Goal: Obtain resource: Download file/media

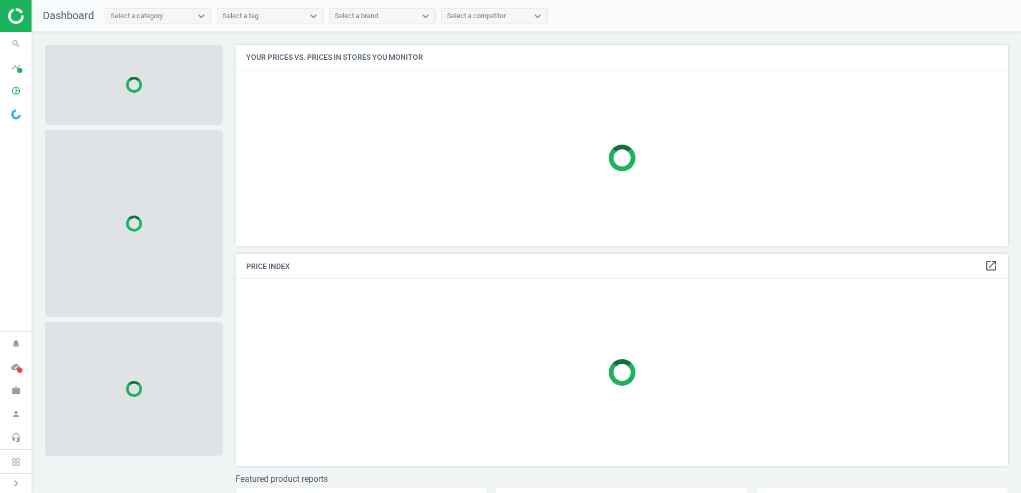
scroll to position [217, 781]
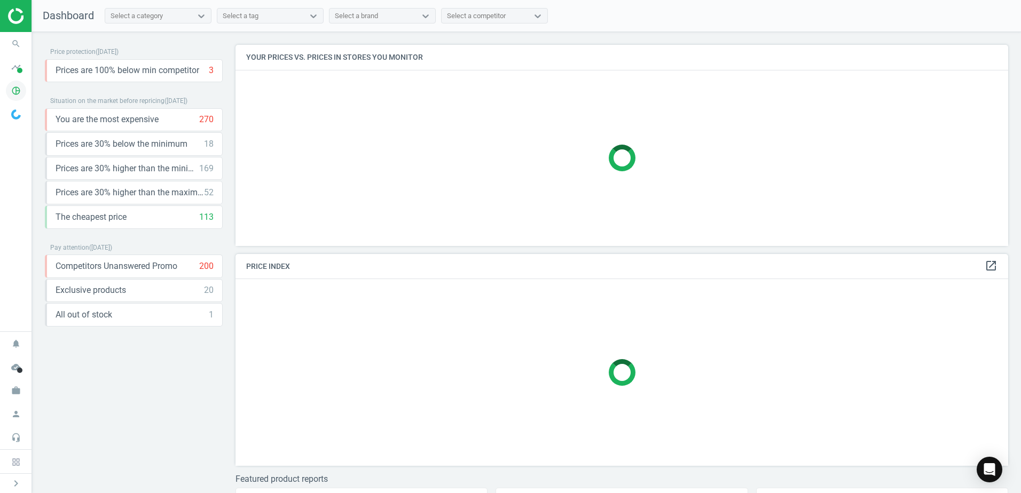
click at [21, 94] on icon "pie_chart_outlined" at bounding box center [16, 91] width 20 height 20
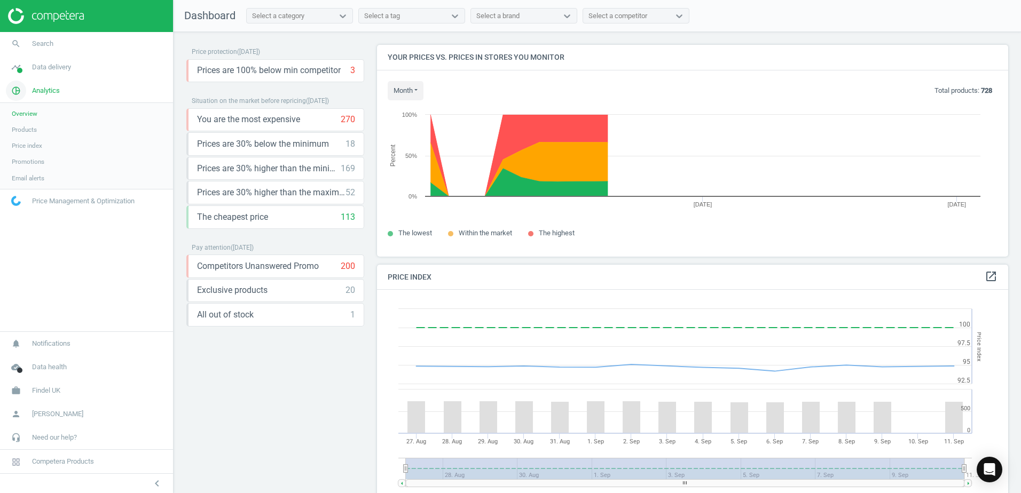
scroll to position [262, 640]
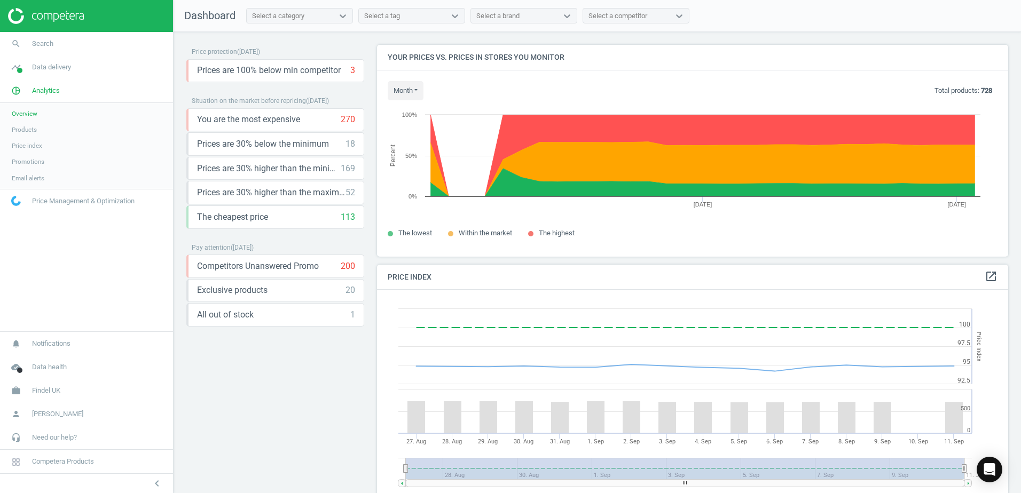
click at [27, 130] on span "Products" at bounding box center [24, 129] width 25 height 9
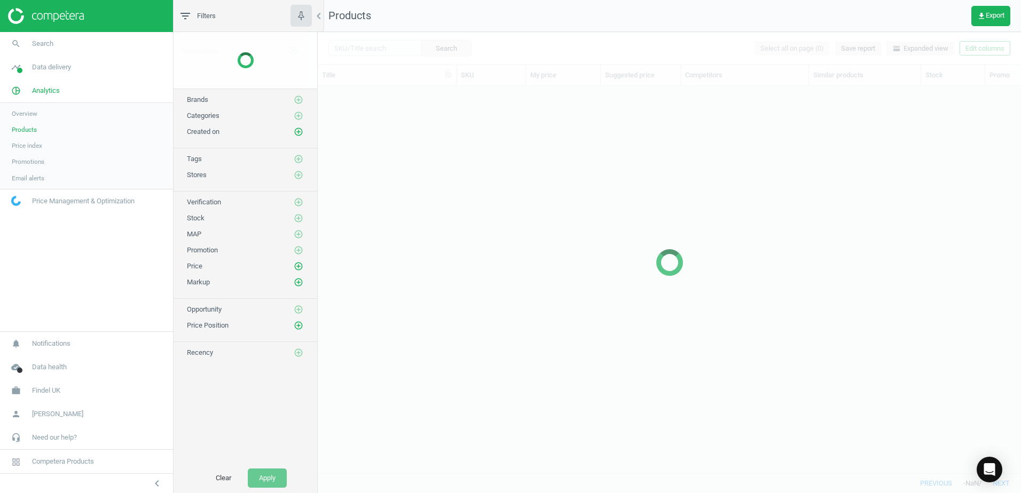
scroll to position [371, 695]
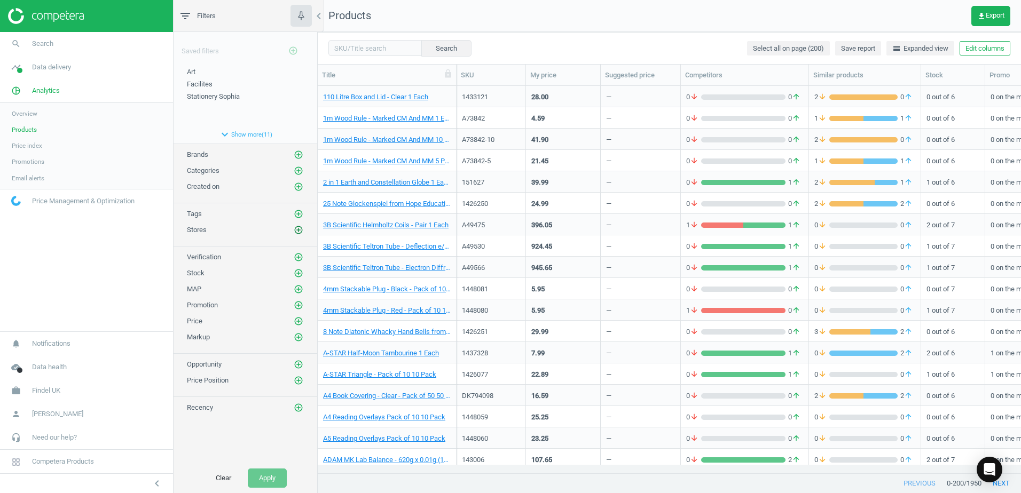
click at [298, 230] on icon "add_circle_outline" at bounding box center [299, 230] width 10 height 10
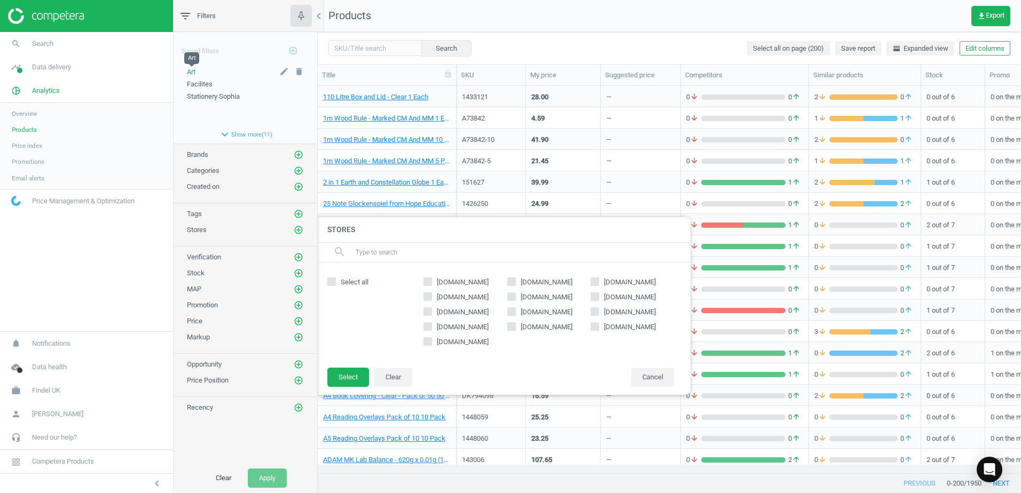
click at [192, 72] on span "Art" at bounding box center [191, 72] width 9 height 8
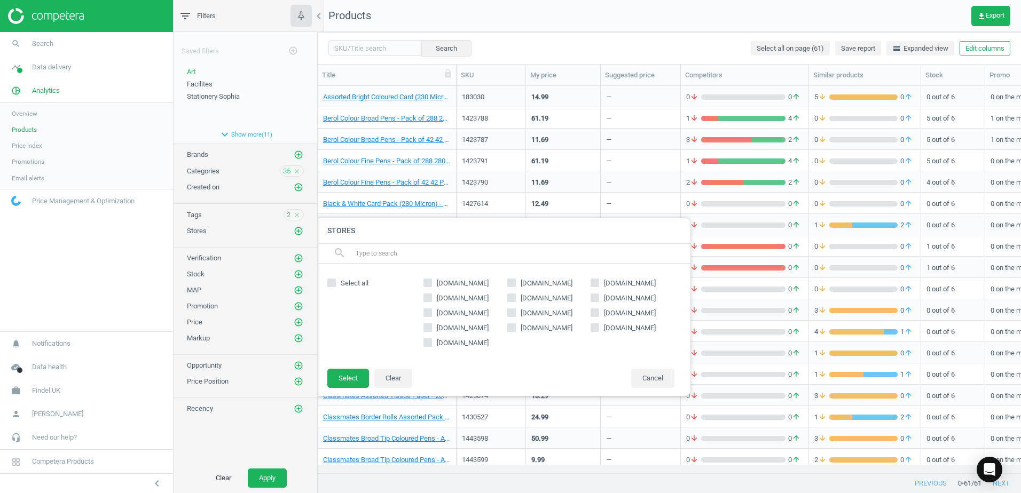
click at [228, 435] on div "Saved filters add_circle_outline Art edit delete Facilites edit delete Statione…" at bounding box center [246, 247] width 144 height 431
click at [648, 379] on button "Cancel" at bounding box center [652, 378] width 43 height 19
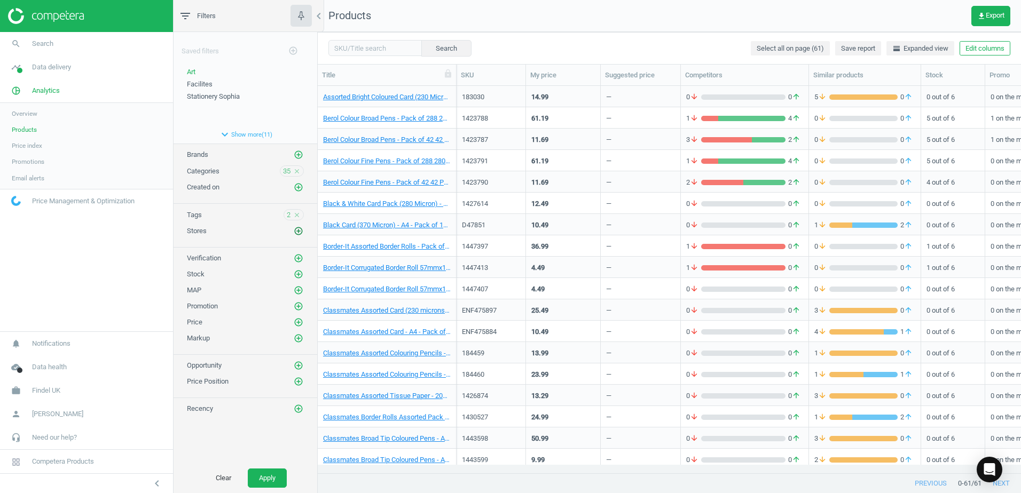
click at [297, 231] on icon "add_circle_outline" at bounding box center [299, 231] width 10 height 10
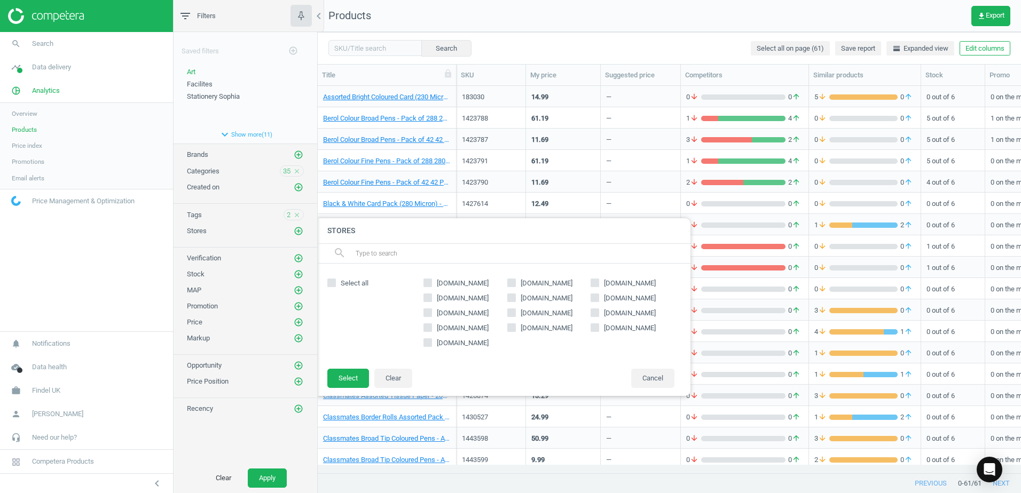
click at [231, 418] on div "Saved filters add_circle_outline Art edit delete Facilites edit delete Statione…" at bounding box center [246, 247] width 144 height 431
click at [197, 228] on span "Stores" at bounding box center [197, 231] width 20 height 8
click at [484, 34] on div at bounding box center [828, 246] width 1021 height 493
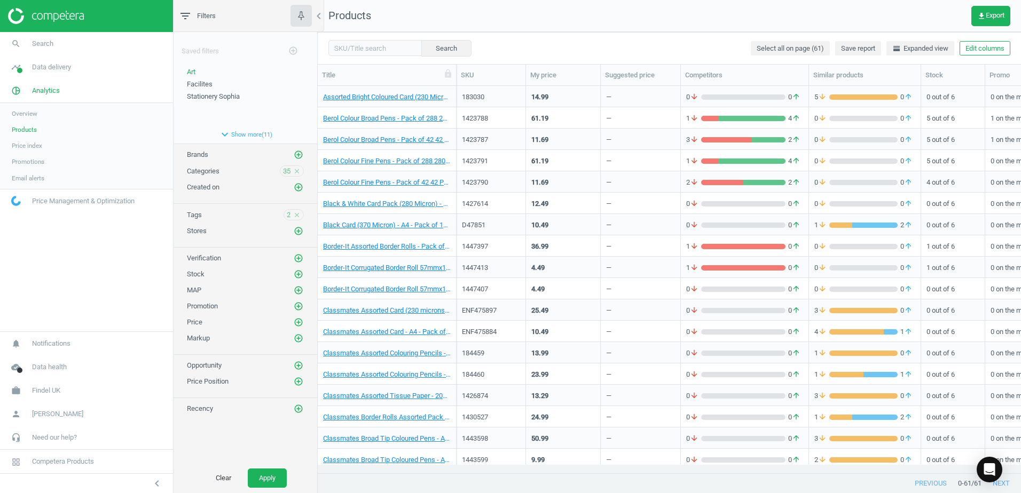
click at [453, 90] on div "Assorted Bright Coloured Card (230 Micron) - A4 - Pack of 250 250 Pack" at bounding box center [387, 96] width 139 height 21
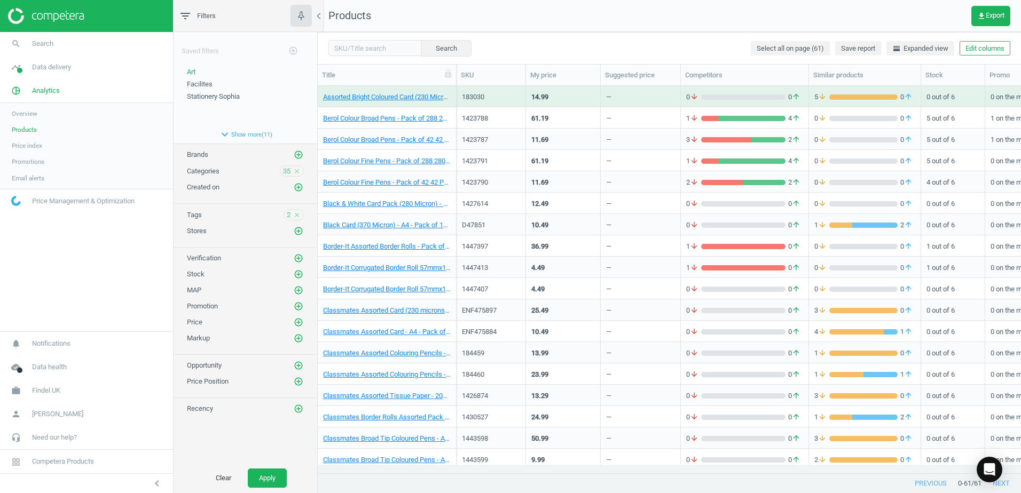
click at [453, 90] on div "Assorted Bright Coloured Card (230 Micron) - A4 - Pack of 250 250 Pack" at bounding box center [387, 96] width 139 height 21
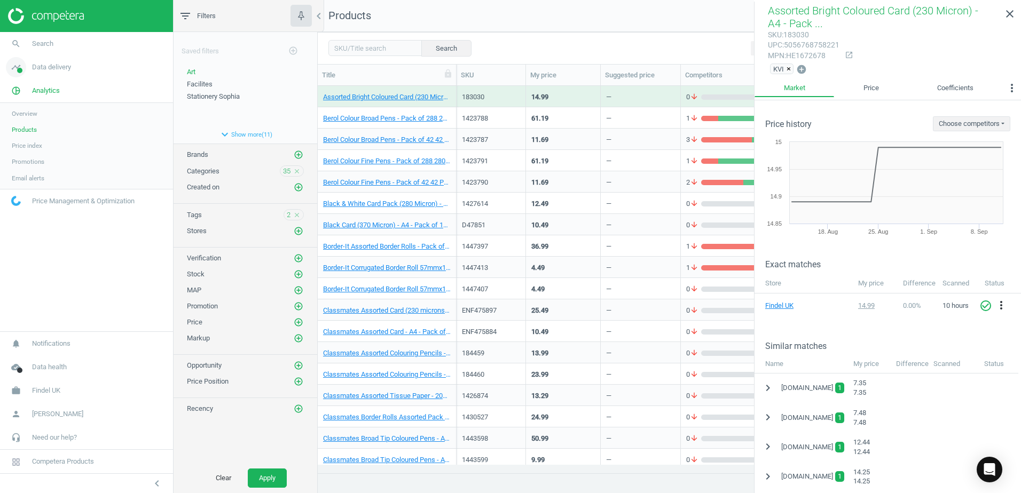
click at [18, 68] on span at bounding box center [19, 70] width 5 height 5
click at [28, 105] on span "Matches dashboard" at bounding box center [39, 106] width 55 height 9
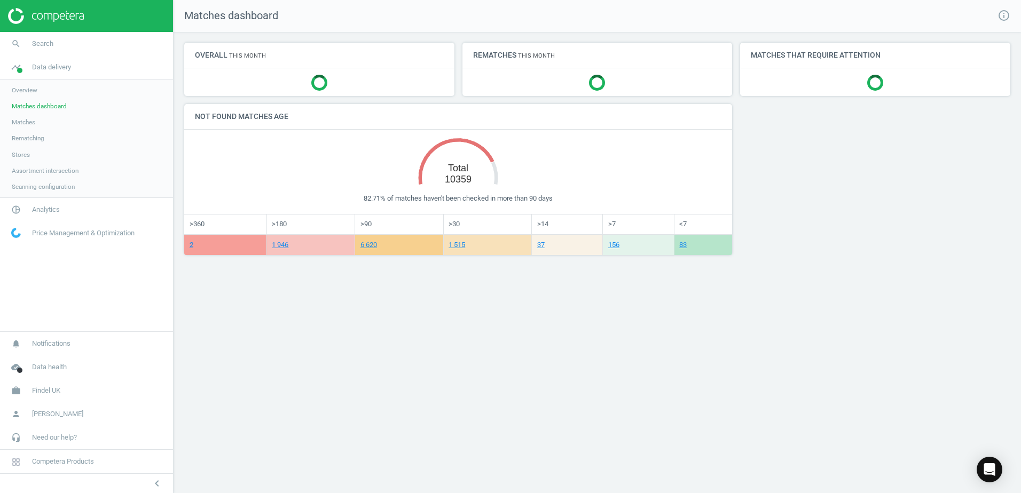
click at [21, 123] on span "Matches" at bounding box center [23, 122] width 23 height 9
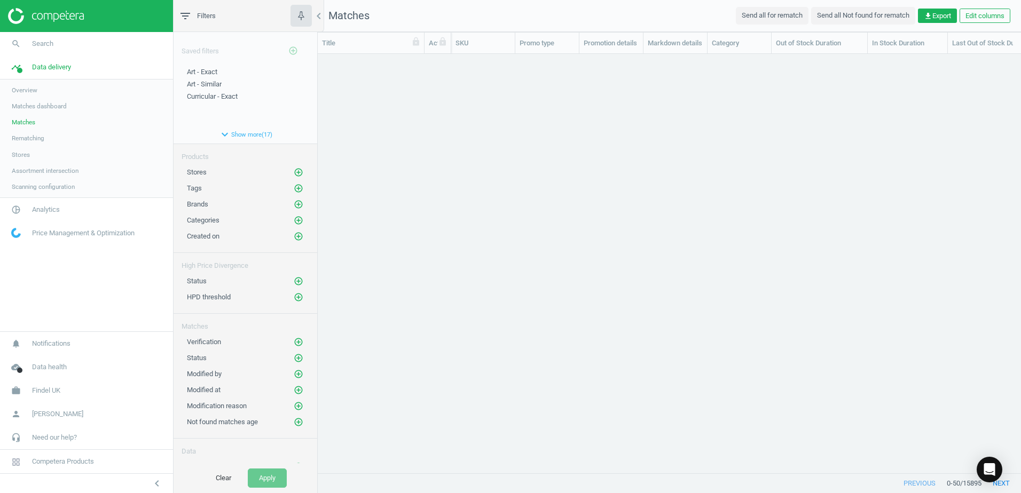
scroll to position [403, 695]
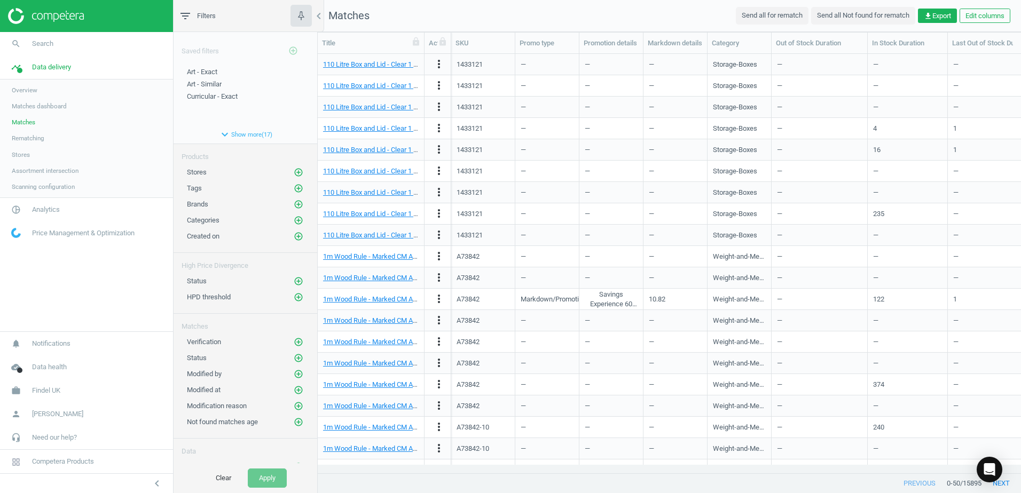
click at [199, 172] on span "Stores" at bounding box center [197, 172] width 20 height 8
click at [294, 169] on icon "add_circle_outline" at bounding box center [299, 173] width 10 height 10
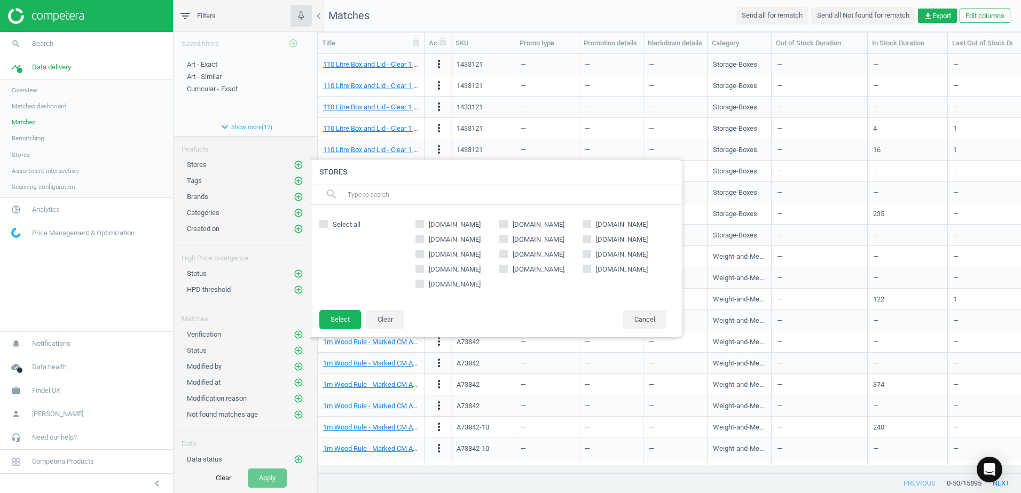
scroll to position [0, 0]
click at [208, 72] on span "Art - Exact" at bounding box center [202, 72] width 30 height 8
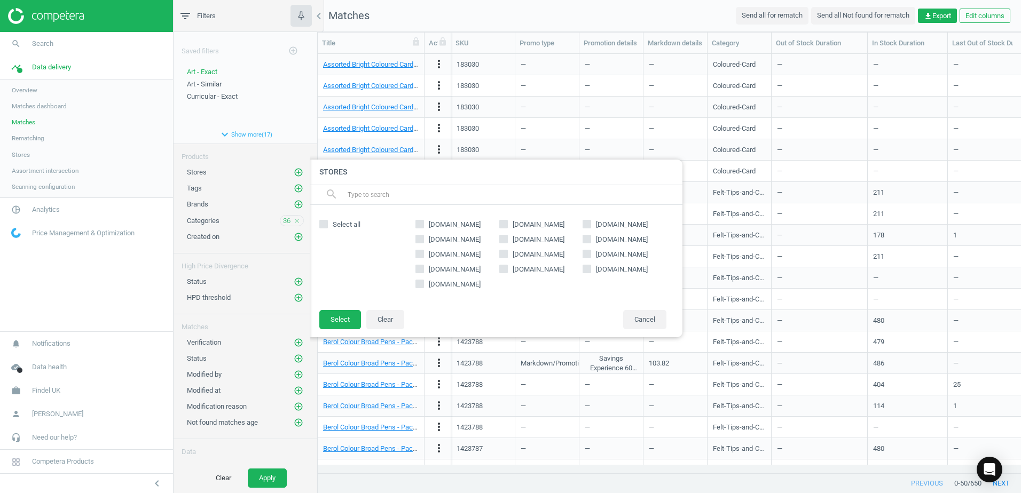
click at [306, 122] on div "Art - Exact edit delete Art - Similar edit delete Curricular - Exact edit delete" at bounding box center [246, 96] width 144 height 58
click at [314, 141] on div at bounding box center [820, 246] width 1021 height 493
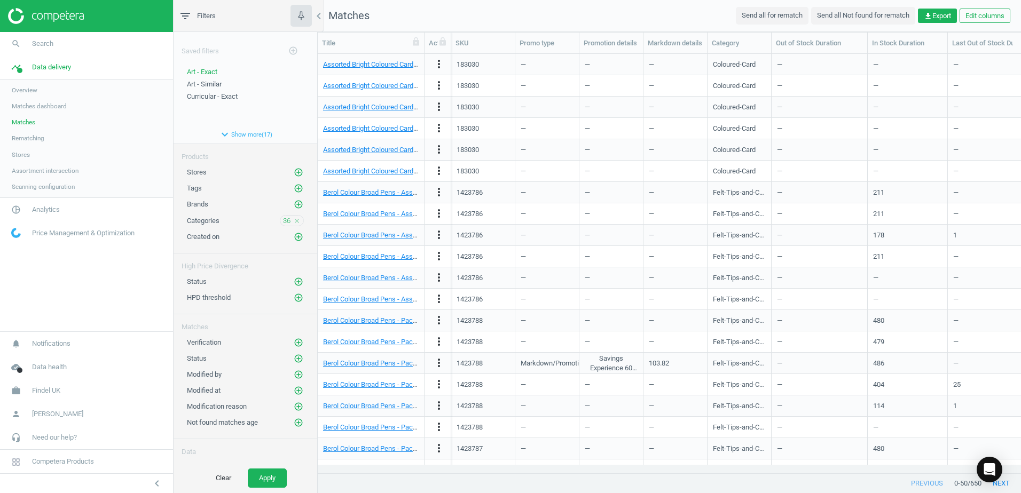
click at [201, 173] on span "Stores" at bounding box center [197, 172] width 20 height 8
click at [294, 168] on icon "add_circle_outline" at bounding box center [299, 173] width 10 height 10
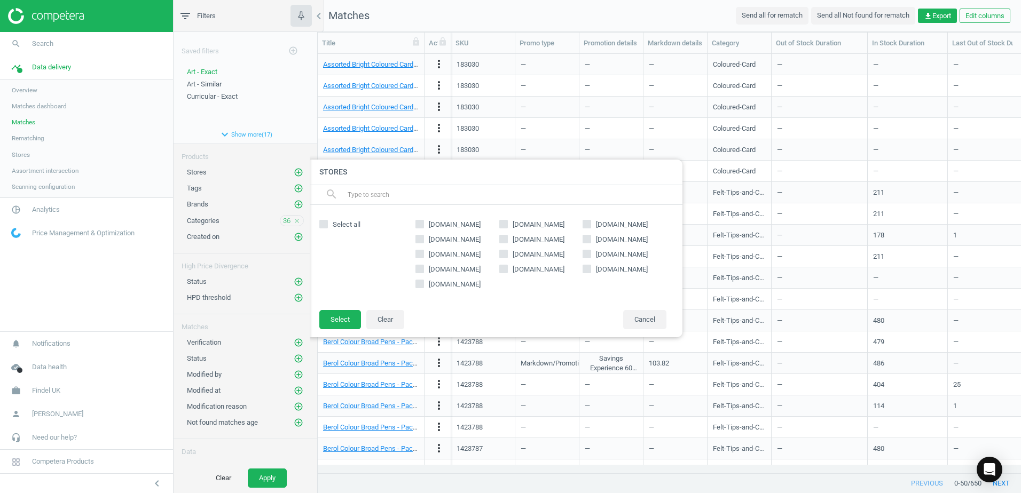
click at [329, 224] on label "Select all" at bounding box center [364, 225] width 91 height 10
click at [327, 224] on input "Select all" at bounding box center [323, 223] width 7 height 7
checkbox input "true"
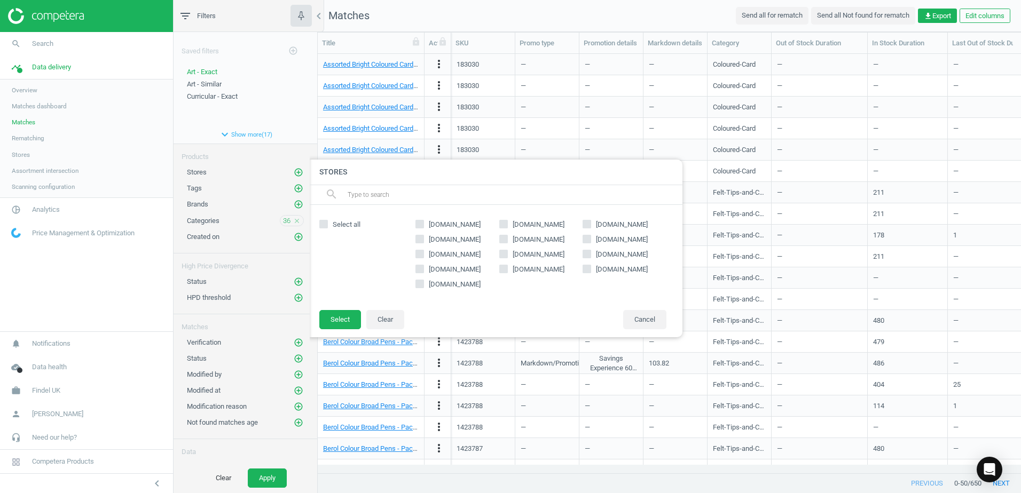
checkbox input "true"
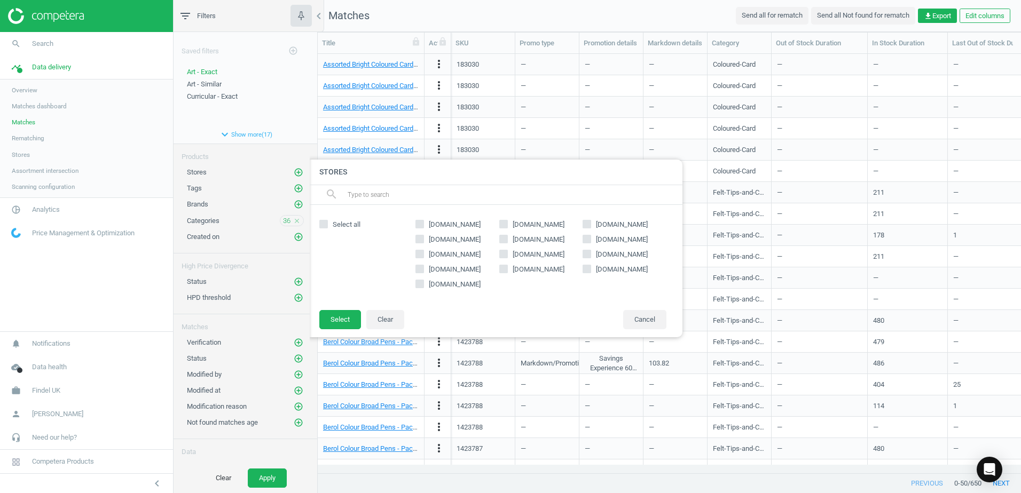
checkbox input "true"
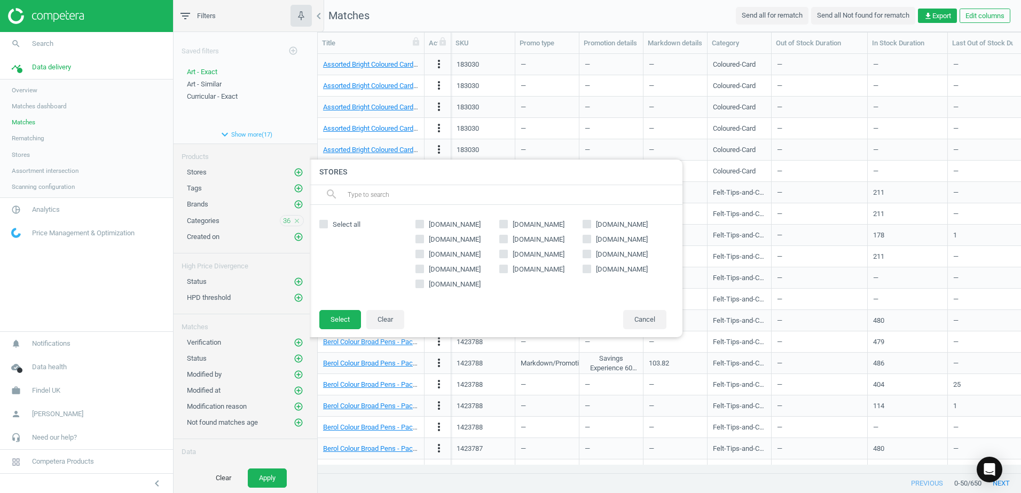
checkbox input "true"
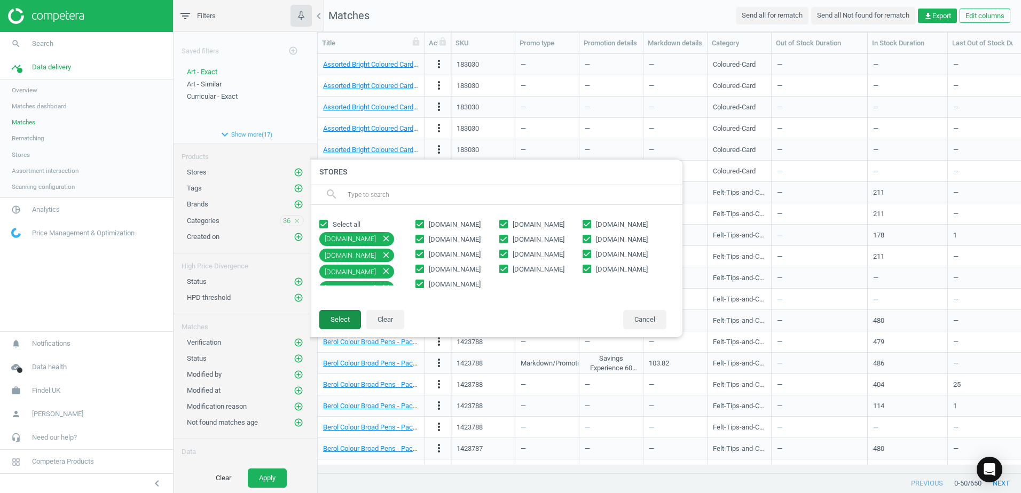
click at [336, 320] on button "Select" at bounding box center [340, 319] width 42 height 19
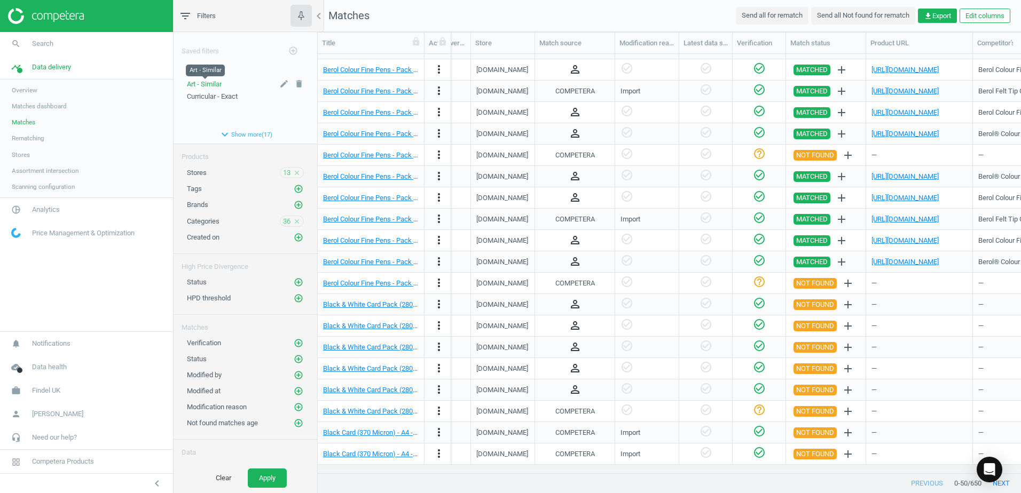
click at [199, 85] on span "Art - Similar" at bounding box center [204, 84] width 35 height 8
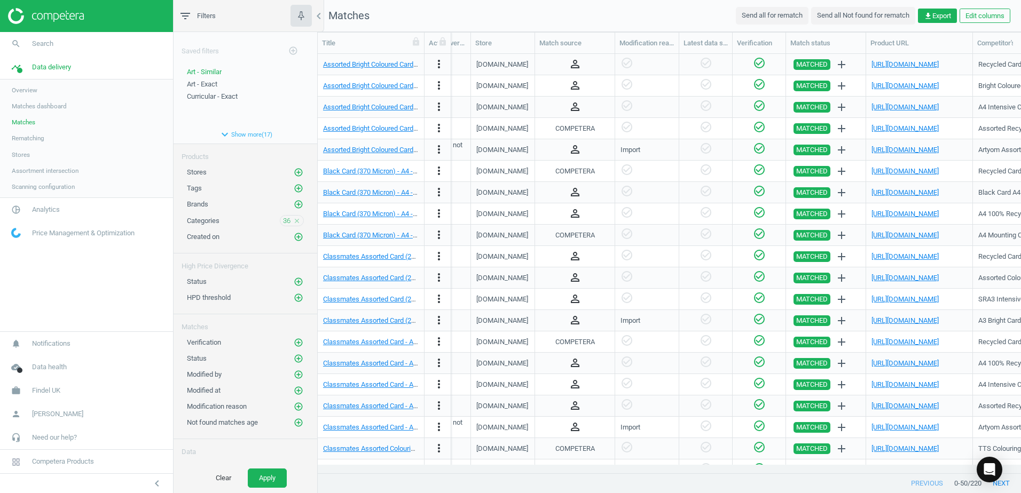
click at [195, 171] on span "Stores" at bounding box center [197, 172] width 20 height 8
click at [294, 171] on icon "add_circle_outline" at bounding box center [299, 173] width 10 height 10
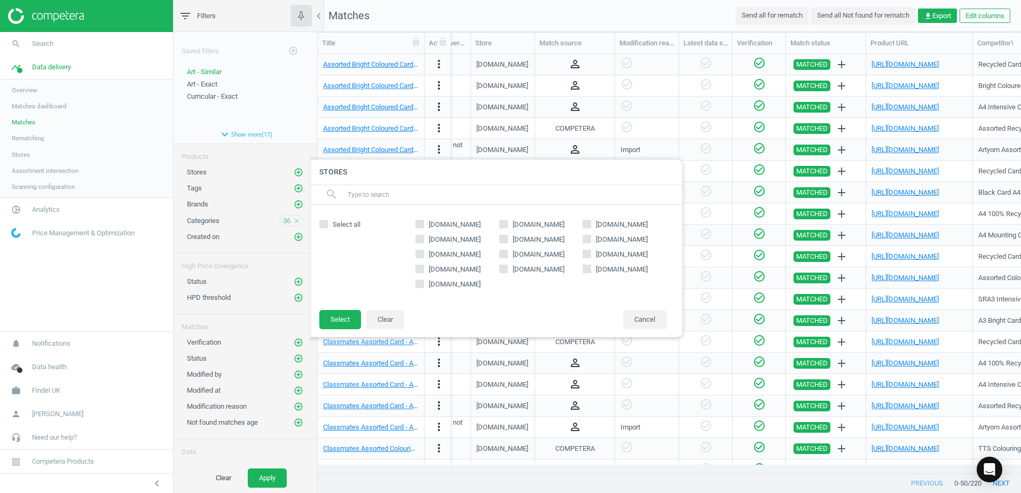
click at [503, 269] on input "[DOMAIN_NAME]" at bounding box center [503, 268] width 7 height 7
checkbox input "true"
click at [350, 319] on button "Select" at bounding box center [340, 319] width 42 height 19
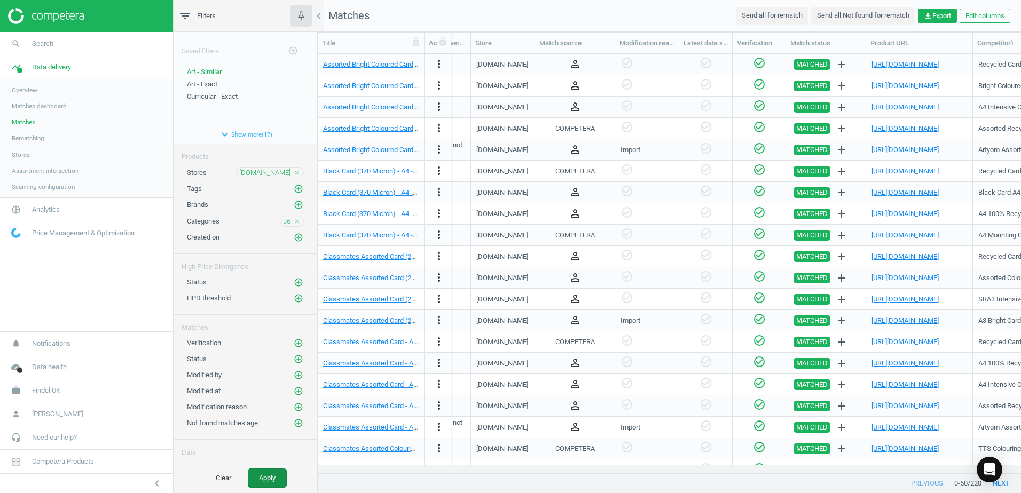
click at [257, 472] on button "Apply" at bounding box center [267, 478] width 39 height 19
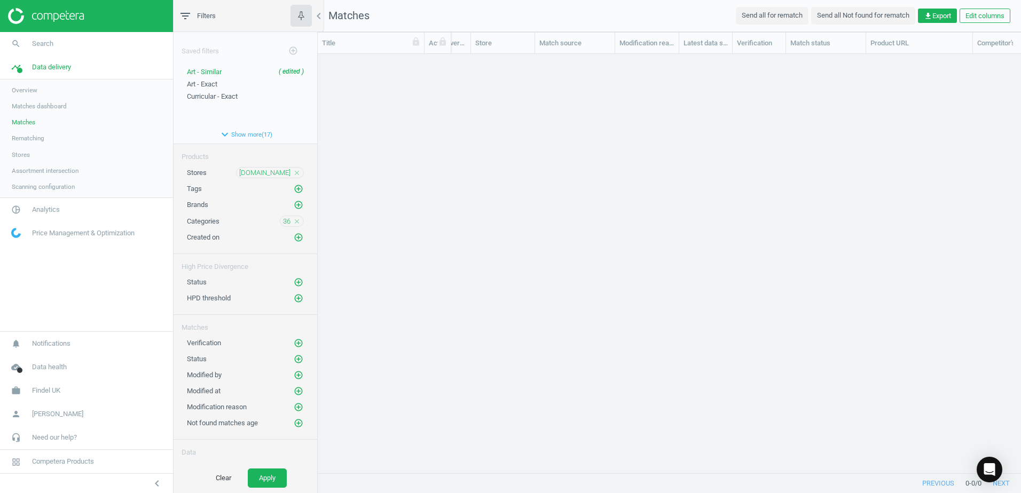
click at [293, 172] on icon "close" at bounding box center [296, 172] width 7 height 7
click at [170, 203] on link "pie_chart_outlined Analytics" at bounding box center [86, 209] width 173 height 23
click at [13, 91] on icon "pie_chart_outlined" at bounding box center [16, 91] width 20 height 20
click at [13, 89] on icon "pie_chart_outlined" at bounding box center [16, 91] width 20 height 20
click at [17, 128] on span "Products" at bounding box center [24, 129] width 25 height 9
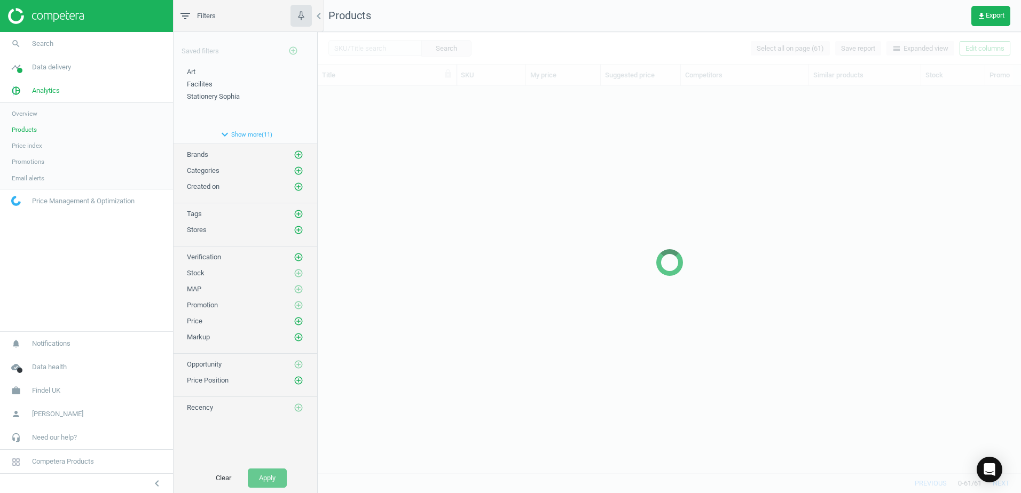
scroll to position [371, 695]
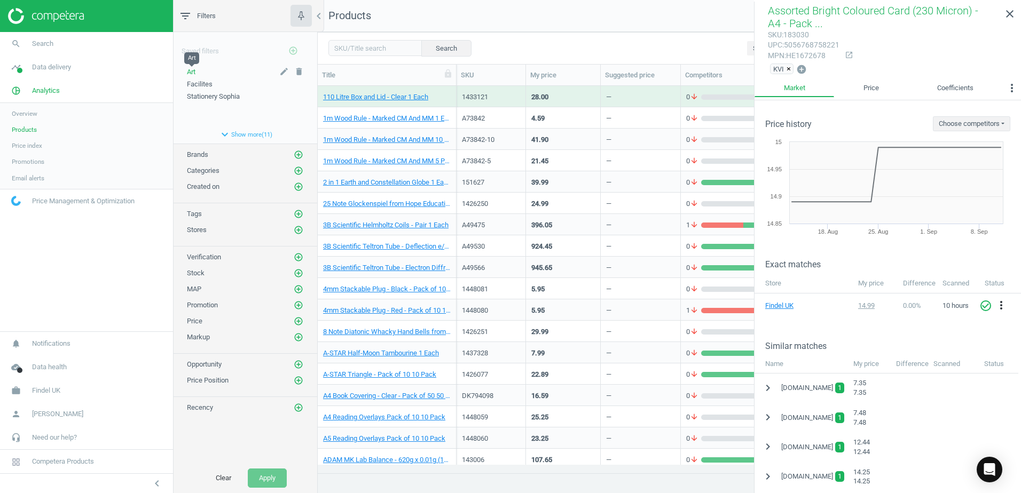
click at [188, 72] on span "Art" at bounding box center [191, 72] width 9 height 8
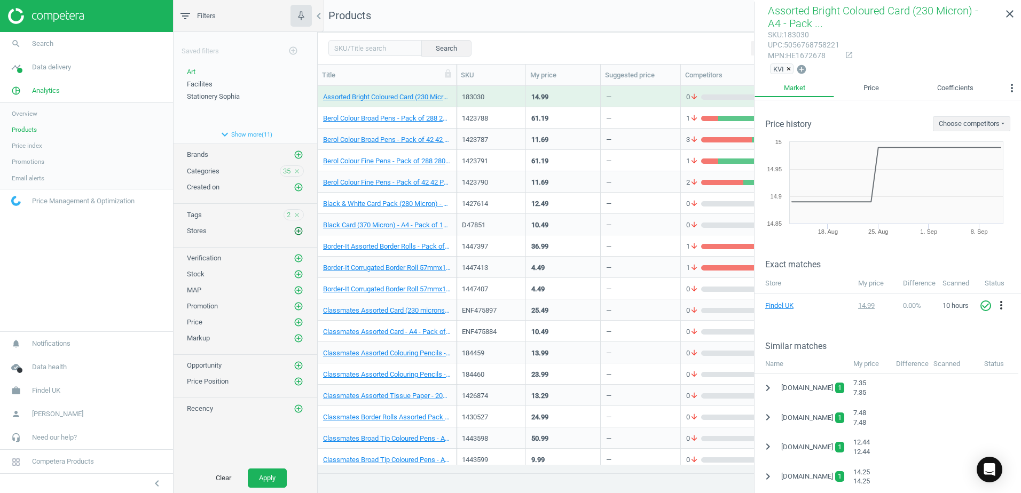
click at [298, 231] on icon "add_circle_outline" at bounding box center [299, 231] width 10 height 10
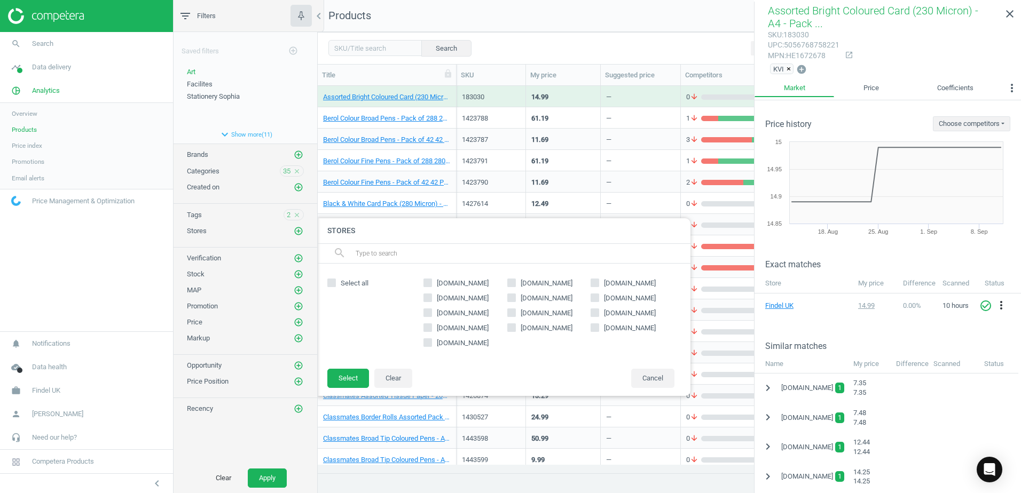
click at [333, 281] on input "Select all" at bounding box center [331, 282] width 7 height 7
checkbox input "true"
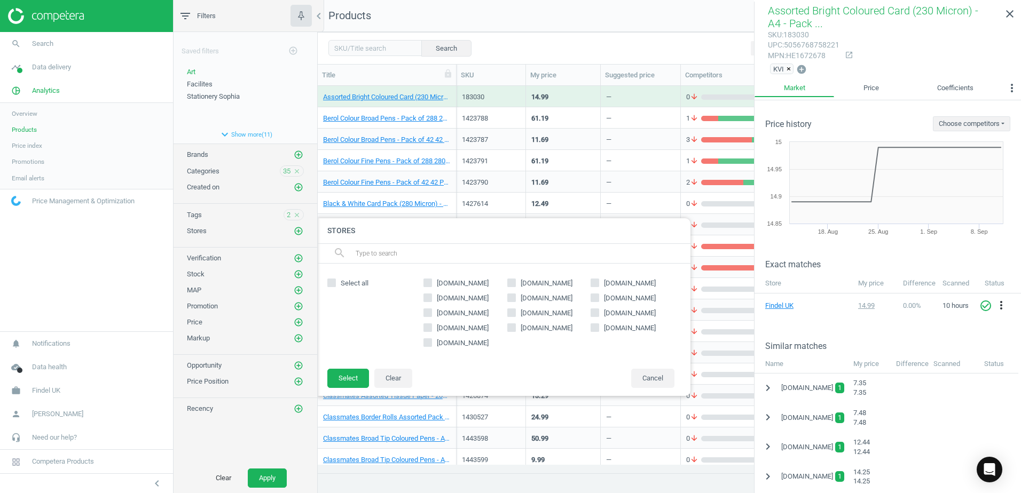
checkbox input "true"
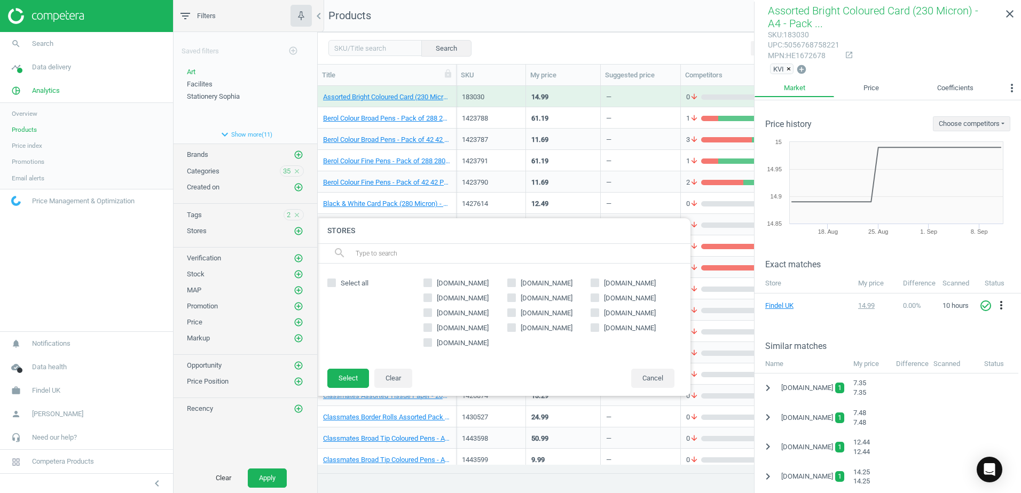
checkbox input "true"
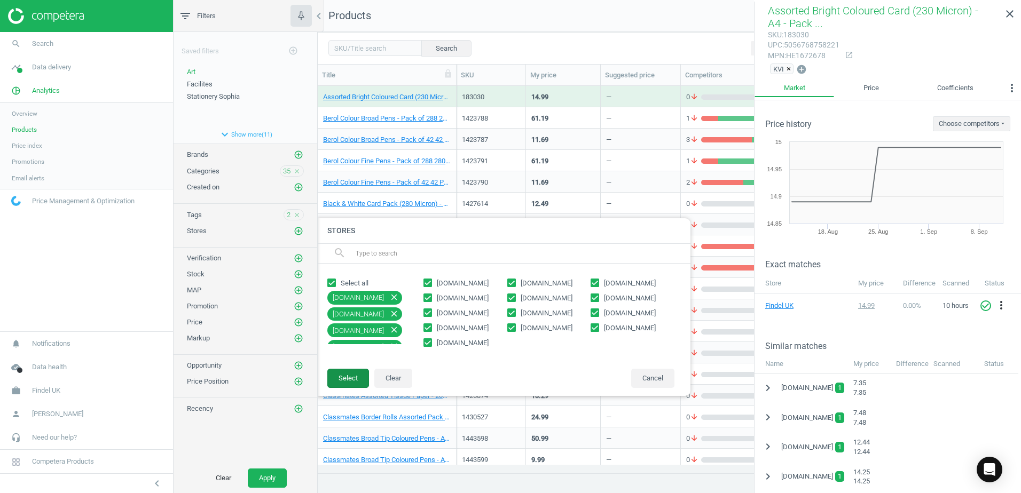
click at [345, 377] on button "Select" at bounding box center [348, 378] width 42 height 19
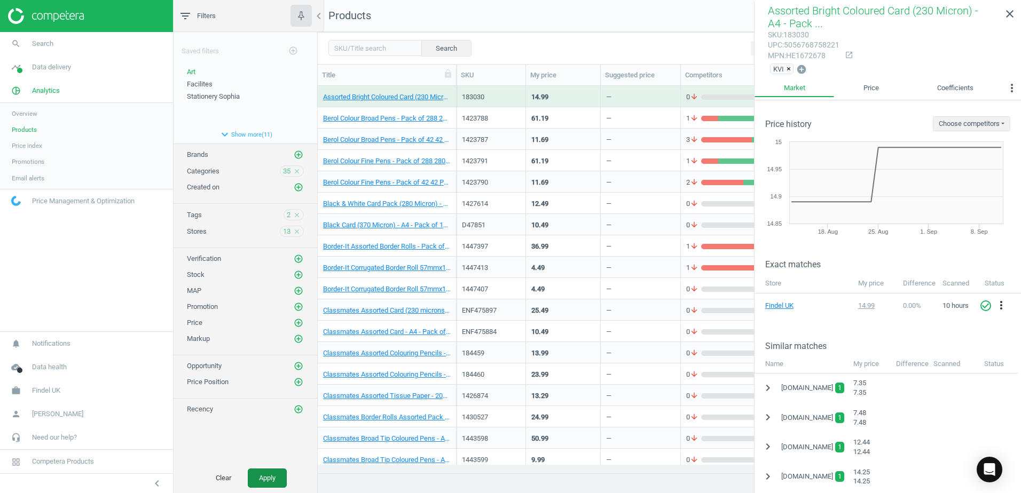
click at [274, 479] on button "Apply" at bounding box center [267, 478] width 39 height 19
click at [1008, 16] on icon "close" at bounding box center [1009, 13] width 13 height 13
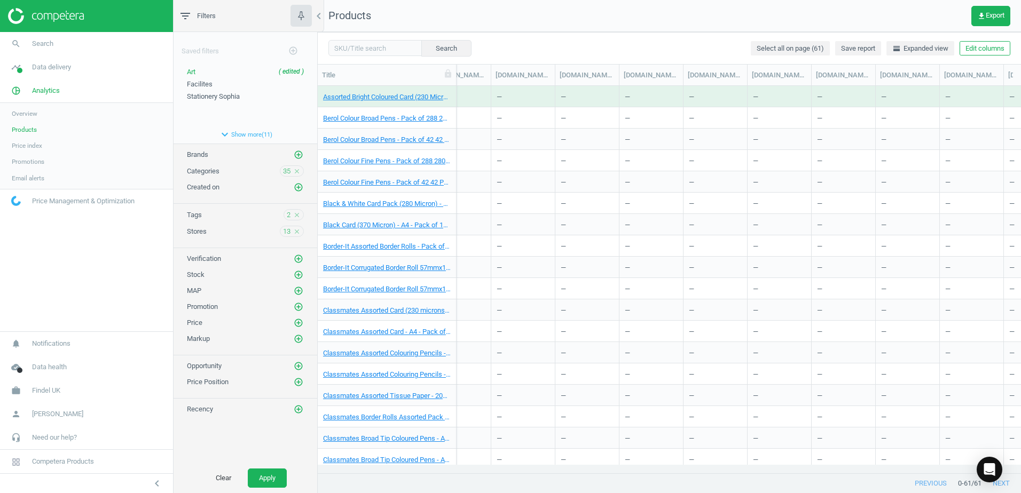
click at [203, 231] on span "Stores" at bounding box center [197, 231] width 20 height 8
click at [302, 153] on icon "add_circle_outline" at bounding box center [299, 155] width 10 height 10
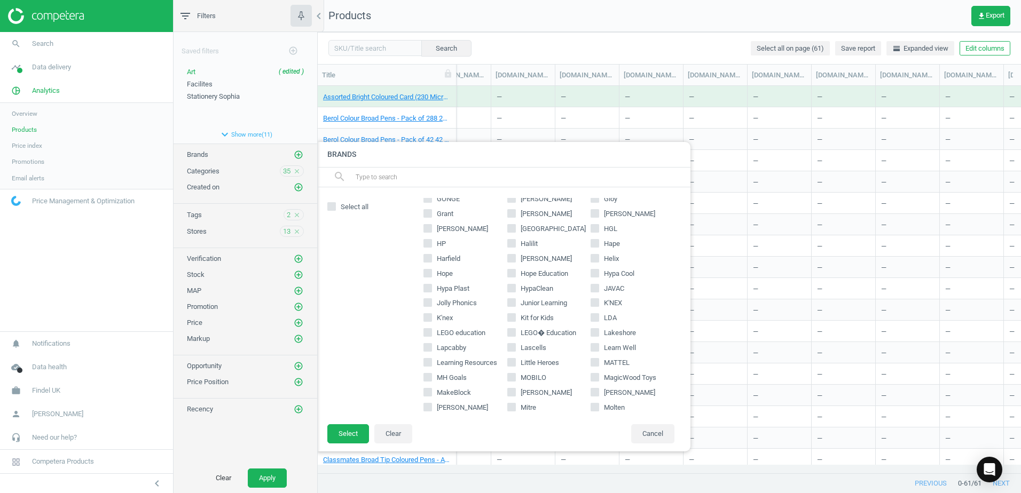
scroll to position [320, 0]
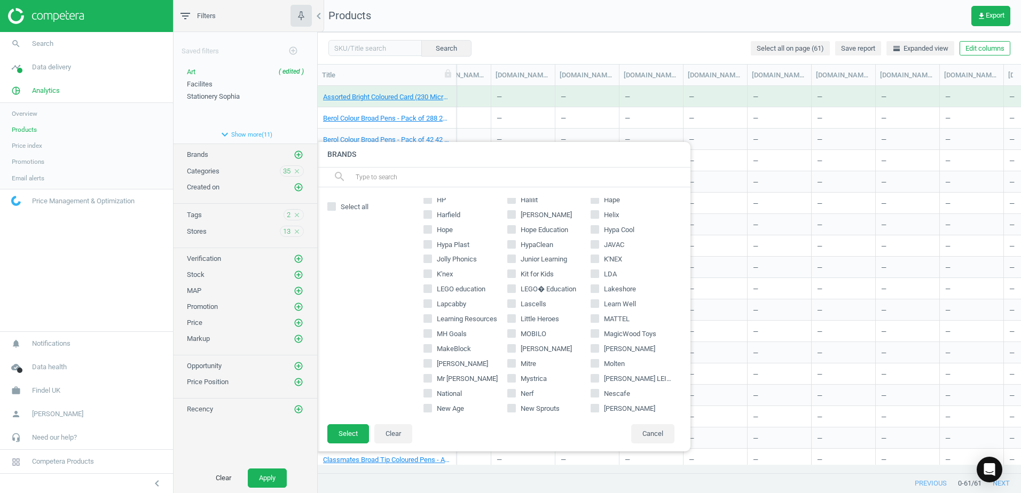
click at [219, 436] on div "Saved filters add_circle_outline Art ( edited ) save refresh Facilites edit del…" at bounding box center [246, 247] width 144 height 431
click at [215, 437] on div "Saved filters add_circle_outline Art ( edited ) save refresh Facilites edit del…" at bounding box center [246, 247] width 144 height 431
click at [667, 440] on button "Cancel" at bounding box center [652, 433] width 43 height 19
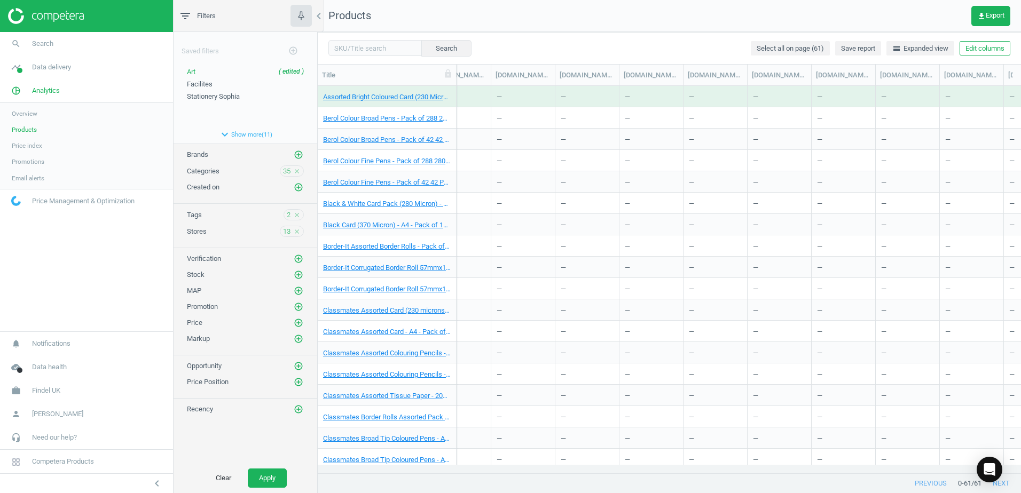
click at [44, 199] on span "Price Management & Optimization" at bounding box center [83, 201] width 103 height 10
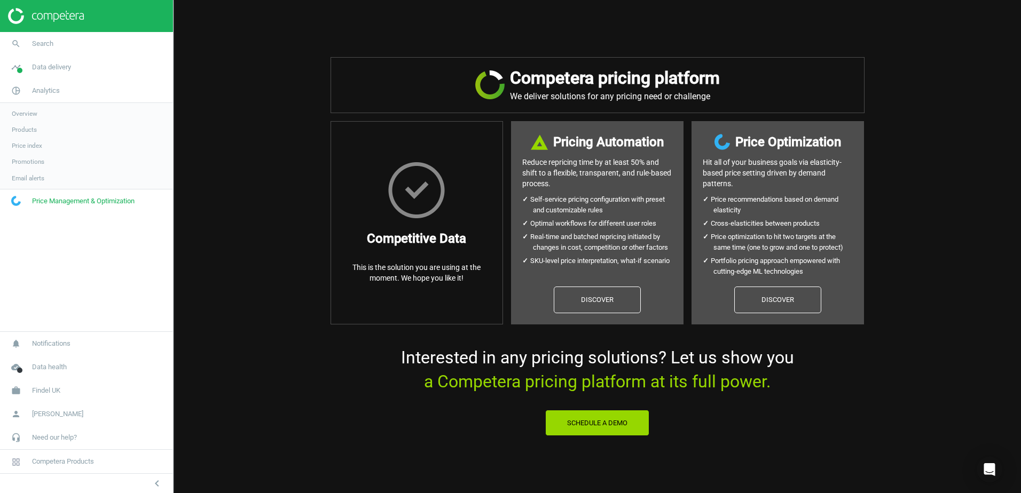
click at [42, 235] on nav "search Search timeline Data delivery Overview Matches dashboard Matches Rematch…" at bounding box center [86, 182] width 173 height 300
click at [26, 148] on span "Price index" at bounding box center [27, 145] width 30 height 9
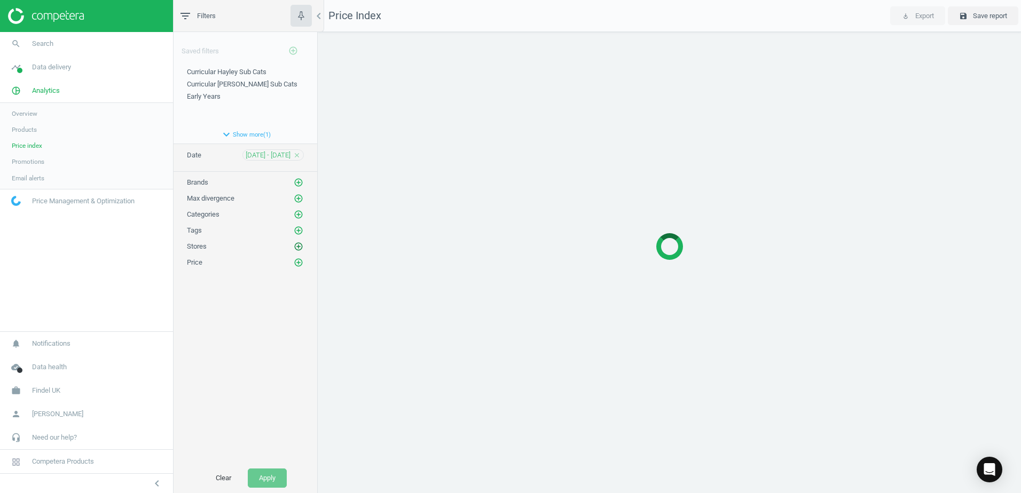
click at [298, 244] on icon "add_circle_outline" at bounding box center [299, 247] width 10 height 10
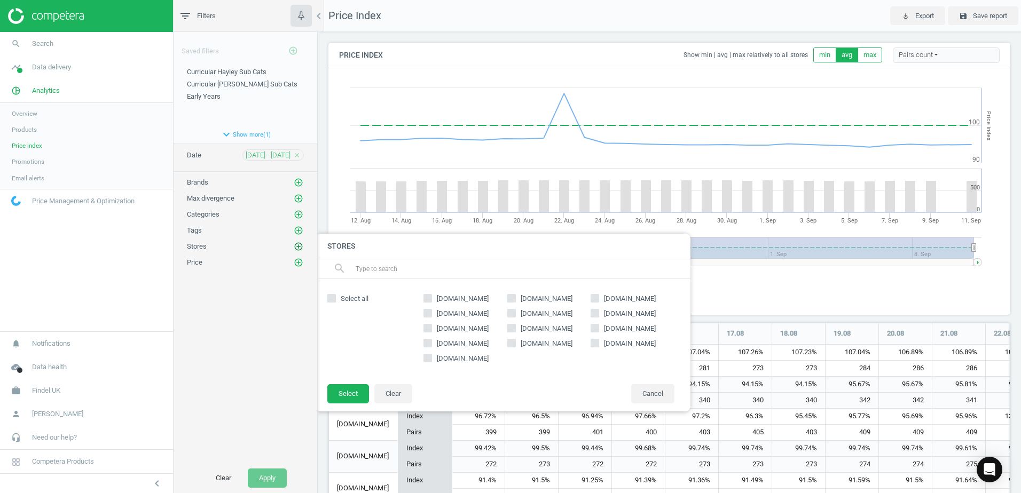
scroll to position [457, 690]
click at [225, 349] on div "Saved filters add_circle_outline Curricular Hayley Sub Cats edit delete Curricu…" at bounding box center [246, 247] width 144 height 431
click at [740, 297] on div at bounding box center [828, 246] width 1021 height 493
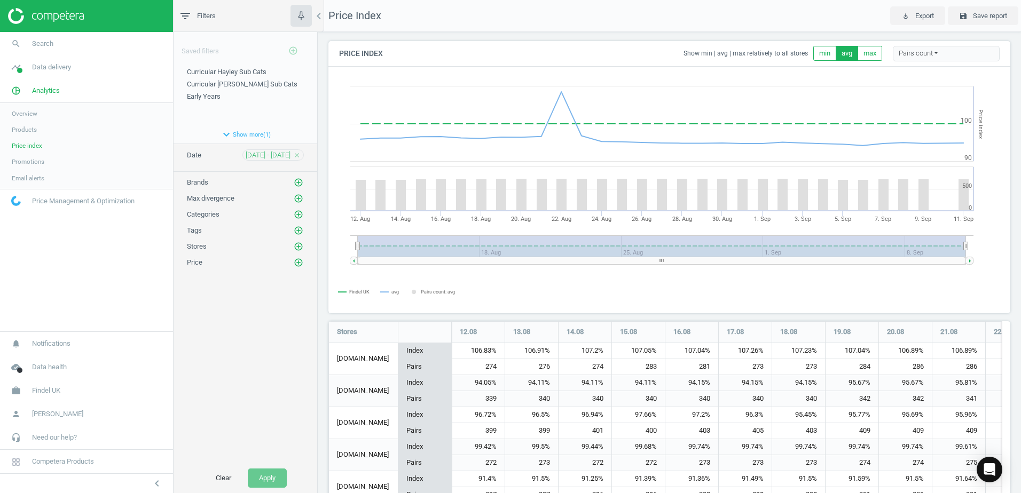
scroll to position [0, 0]
click at [42, 345] on span "Notifications" at bounding box center [51, 344] width 38 height 10
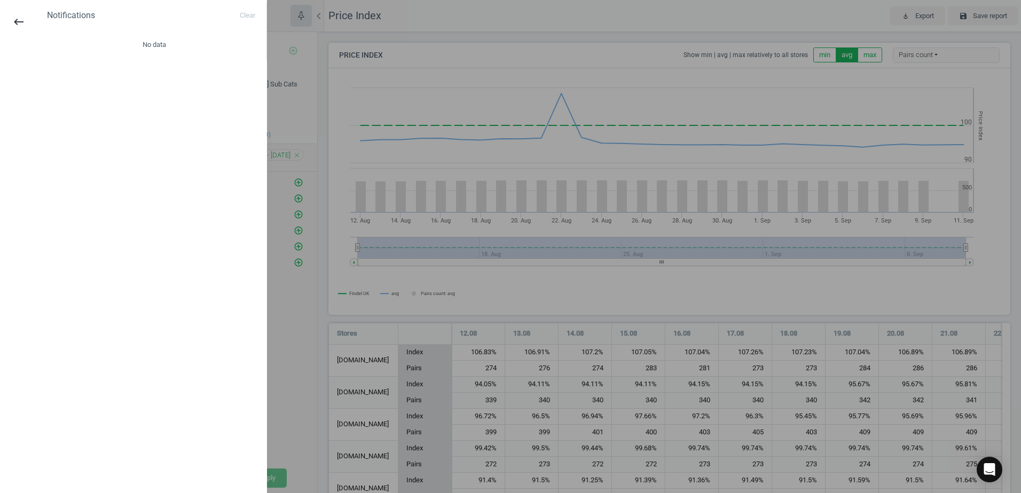
click at [294, 369] on div at bounding box center [510, 246] width 1021 height 493
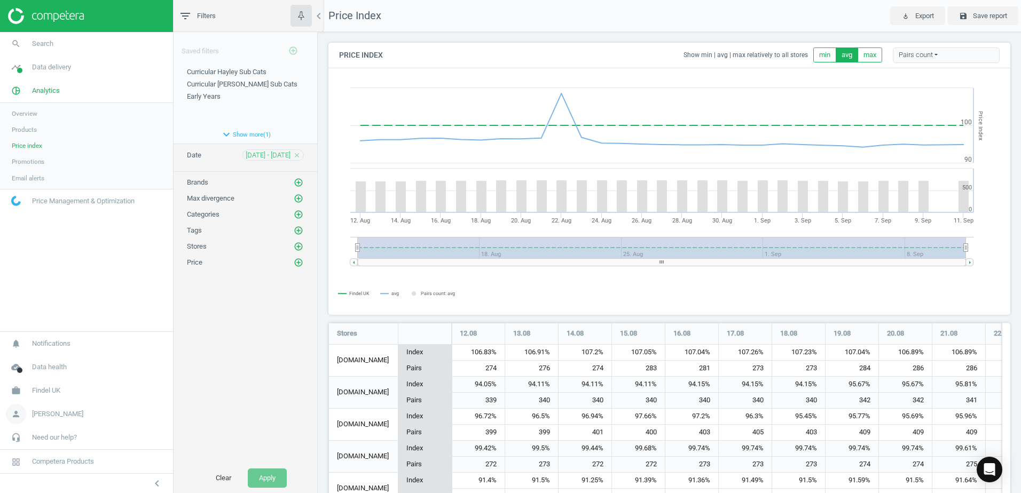
click at [31, 413] on span "person" at bounding box center [16, 414] width 32 height 23
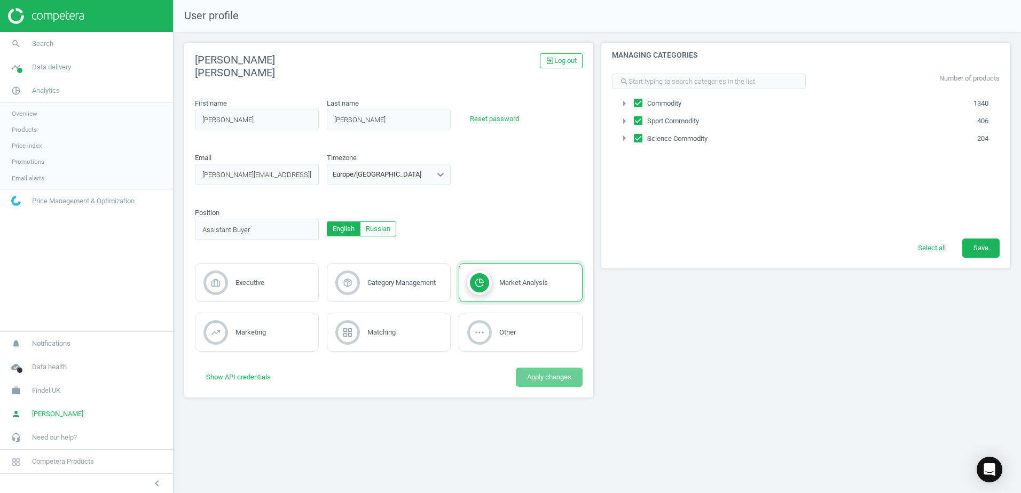
click at [624, 103] on icon "arrow_right" at bounding box center [624, 103] width 13 height 13
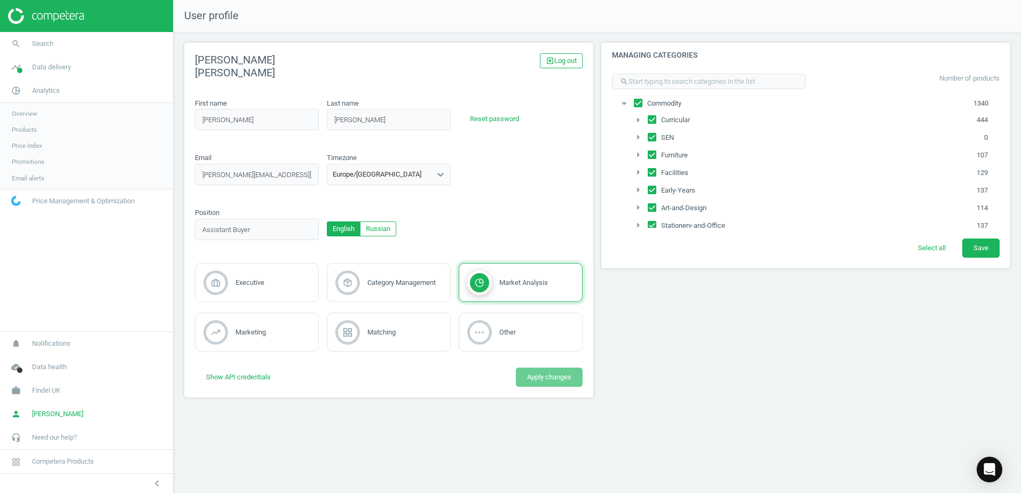
click at [624, 103] on icon "arrow_drop_down" at bounding box center [624, 103] width 13 height 13
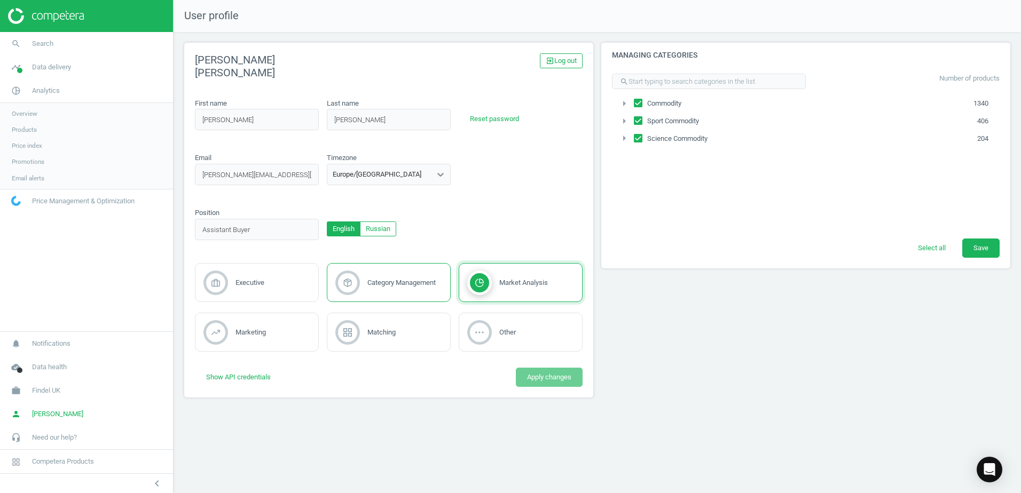
click at [397, 279] on span "Category Management" at bounding box center [401, 283] width 68 height 8
click at [483, 280] on icon at bounding box center [479, 283] width 9 height 9
click at [400, 273] on div "Category Management" at bounding box center [389, 282] width 124 height 39
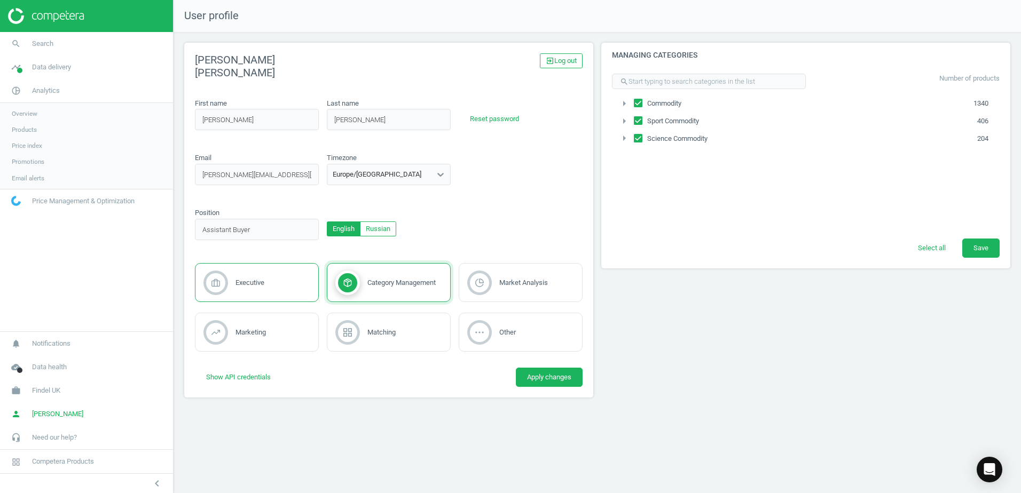
click at [273, 283] on div "Executive" at bounding box center [257, 282] width 124 height 39
click at [506, 279] on span "Market Analysis" at bounding box center [523, 283] width 49 height 8
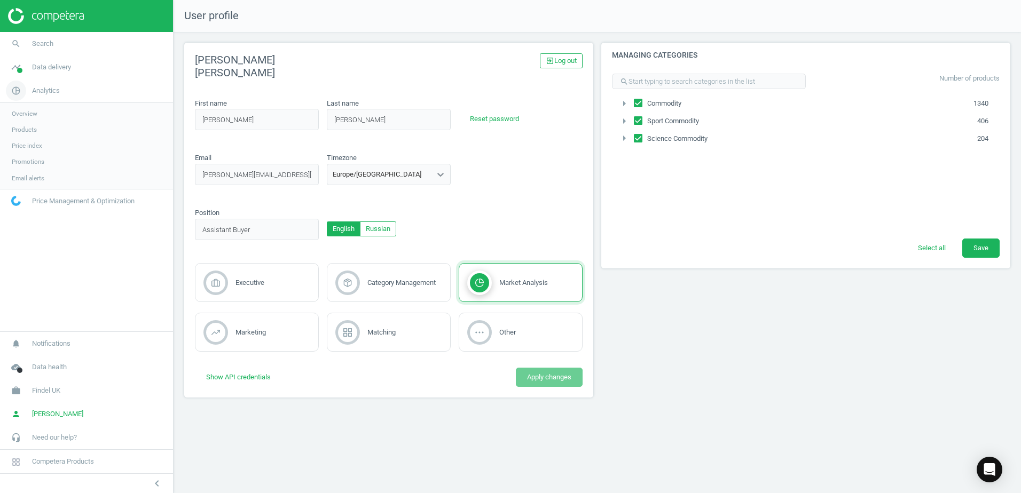
click at [19, 91] on icon "pie_chart_outlined" at bounding box center [16, 91] width 20 height 20
click at [19, 68] on span at bounding box center [19, 70] width 5 height 5
click at [18, 152] on span "Stores" at bounding box center [21, 155] width 18 height 9
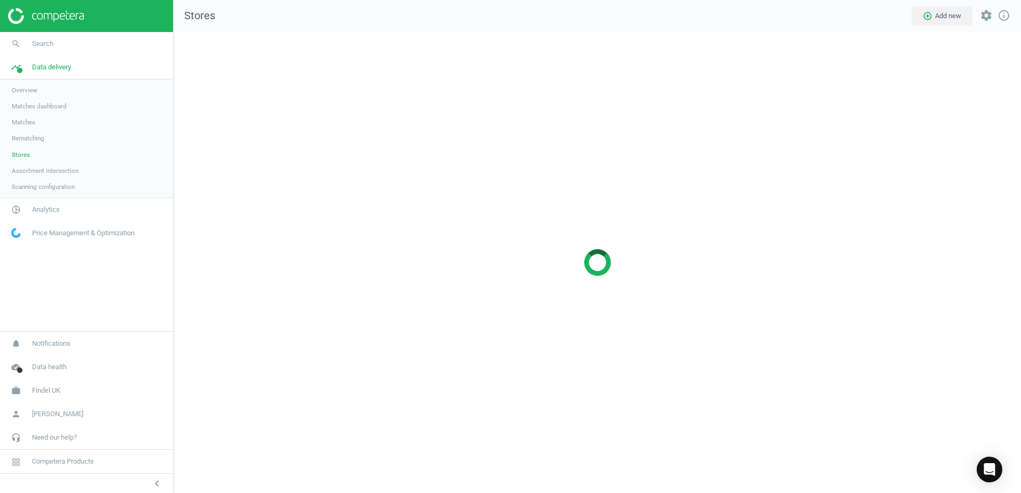
scroll to position [478, 864]
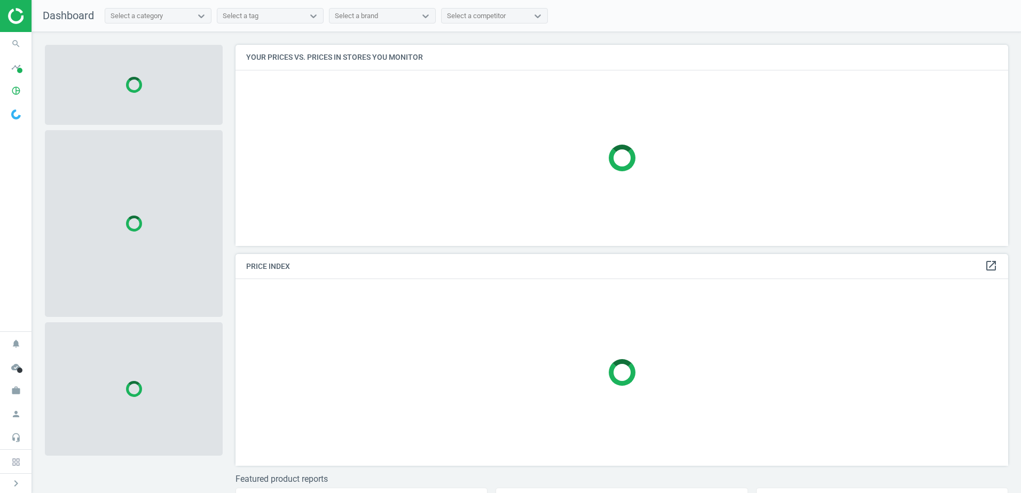
scroll to position [217, 781]
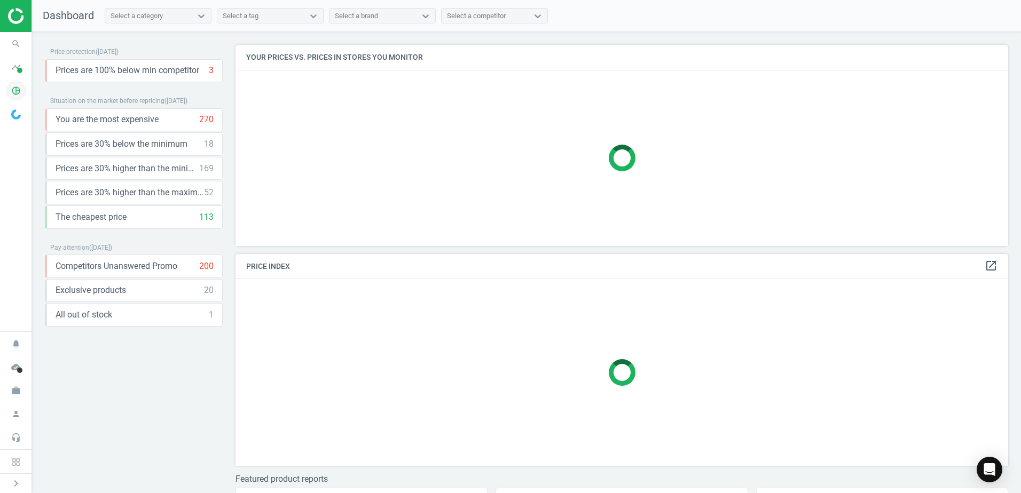
click at [19, 90] on icon "pie_chart_outlined" at bounding box center [16, 91] width 20 height 20
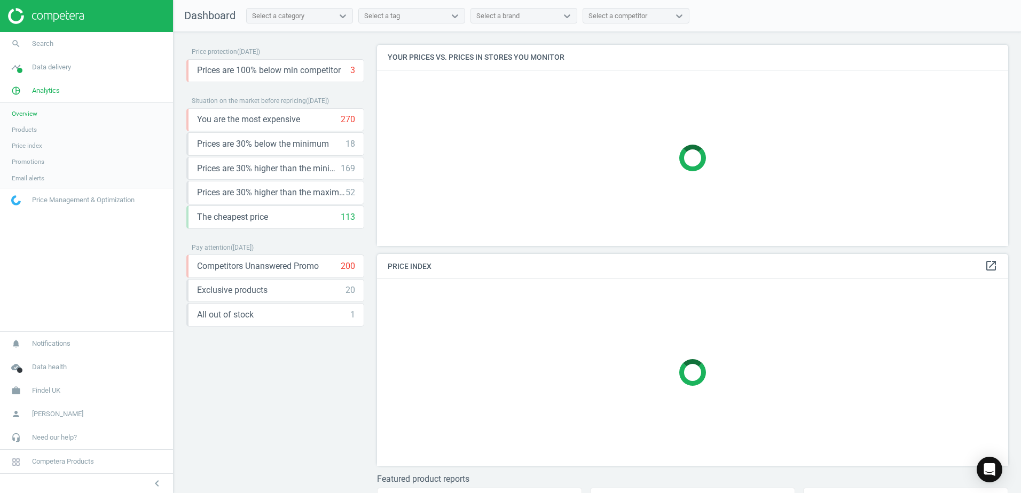
scroll to position [217, 640]
click at [26, 130] on span "Products" at bounding box center [24, 129] width 25 height 9
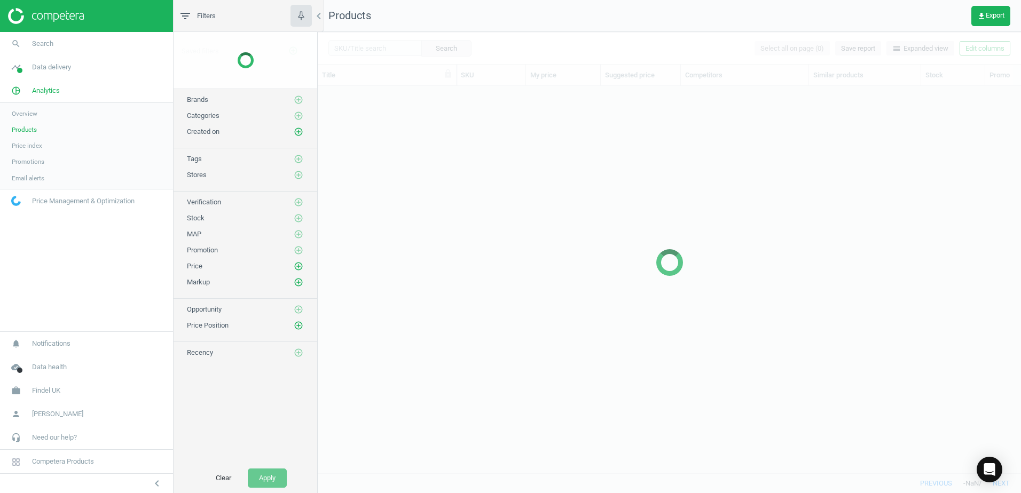
scroll to position [371, 695]
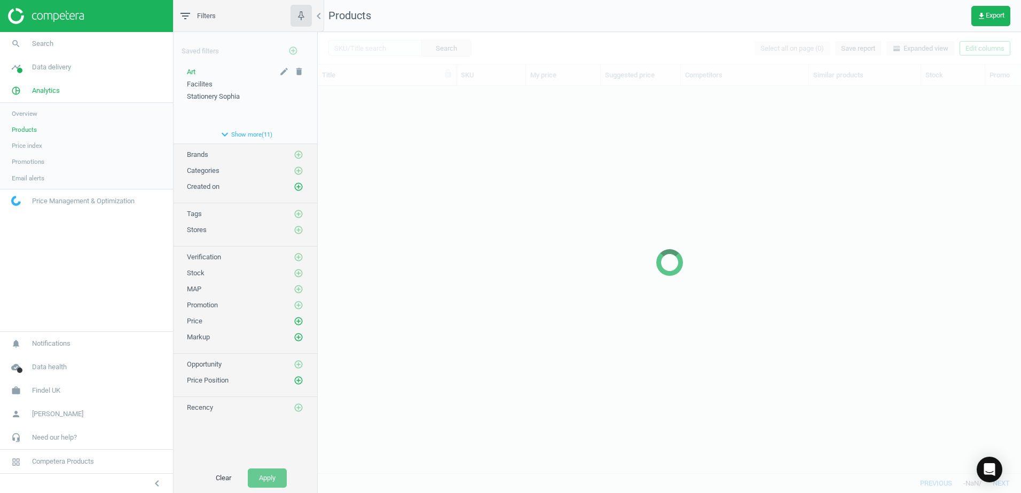
click at [198, 70] on div "Art" at bounding box center [245, 72] width 117 height 10
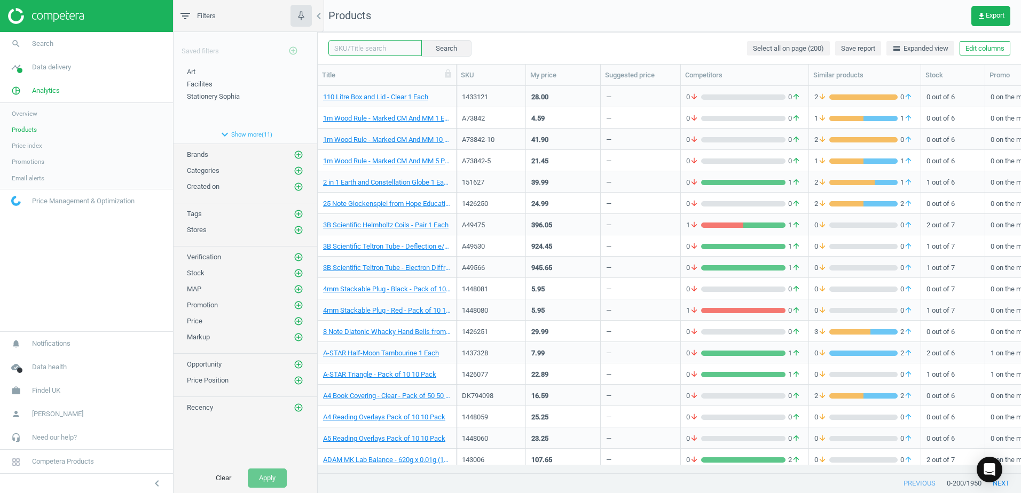
click at [371, 51] on input "text" at bounding box center [374, 48] width 93 height 16
click at [581, 44] on div "Search Select all on page (200) Save report horizontal_split Expanded view Edit…" at bounding box center [669, 48] width 703 height 32
click at [194, 70] on span "Art" at bounding box center [191, 72] width 9 height 8
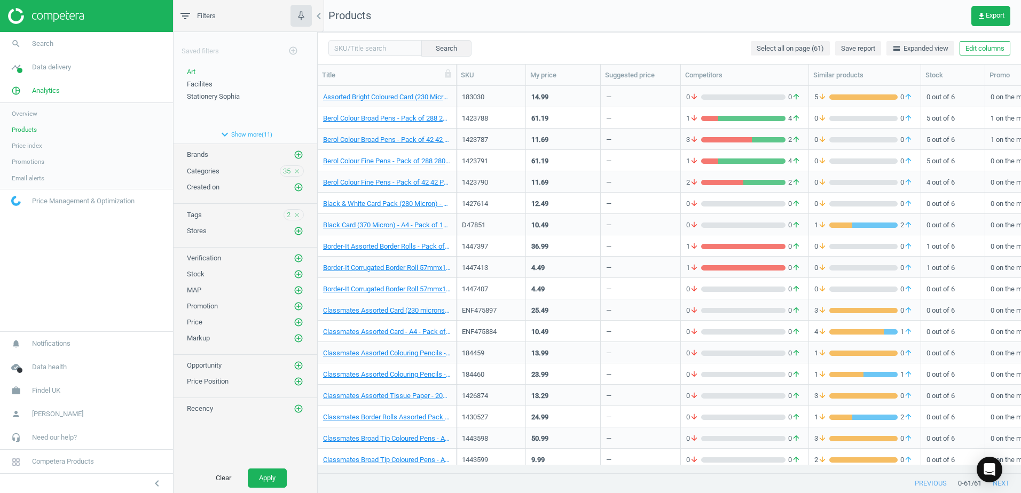
click at [192, 216] on span "Tags" at bounding box center [194, 215] width 15 height 8
click at [290, 216] on span "2" at bounding box center [289, 215] width 4 height 10
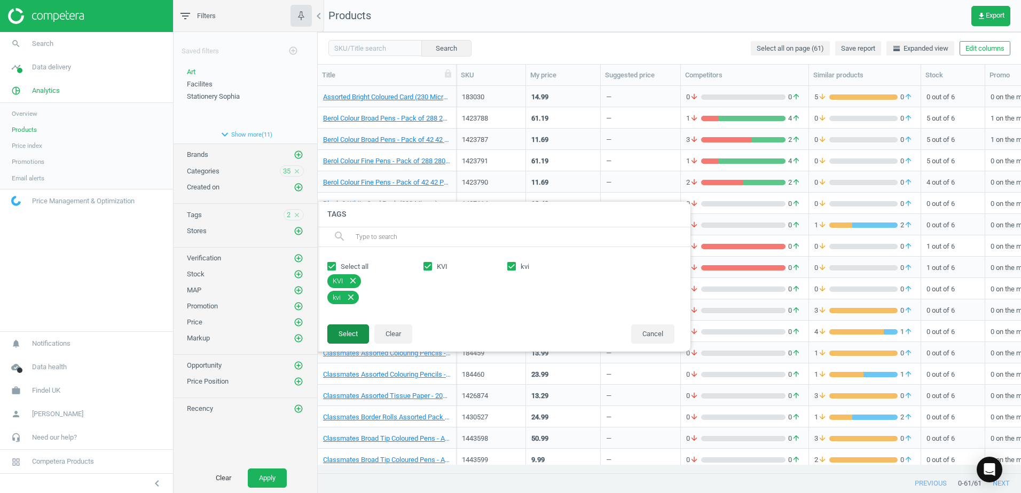
click at [351, 338] on button "Select" at bounding box center [348, 334] width 42 height 19
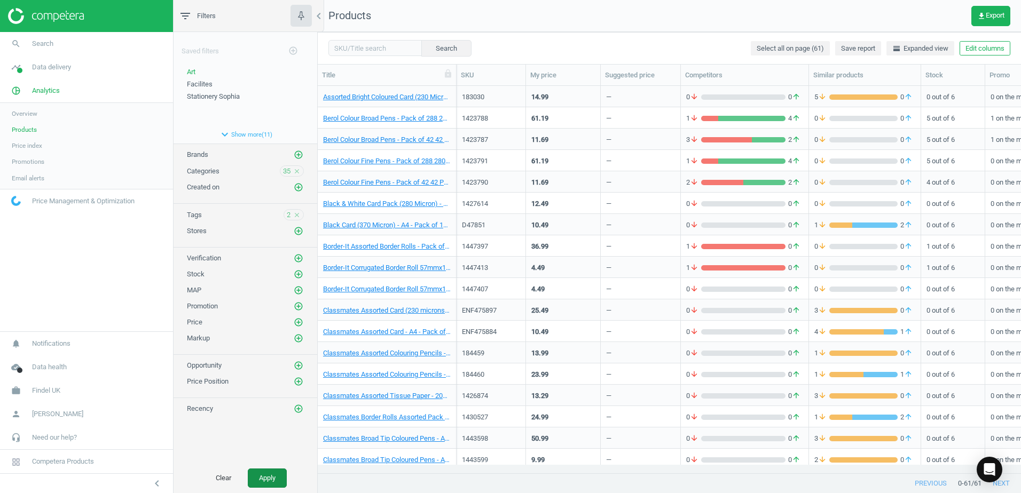
click at [279, 478] on button "Apply" at bounding box center [267, 478] width 39 height 19
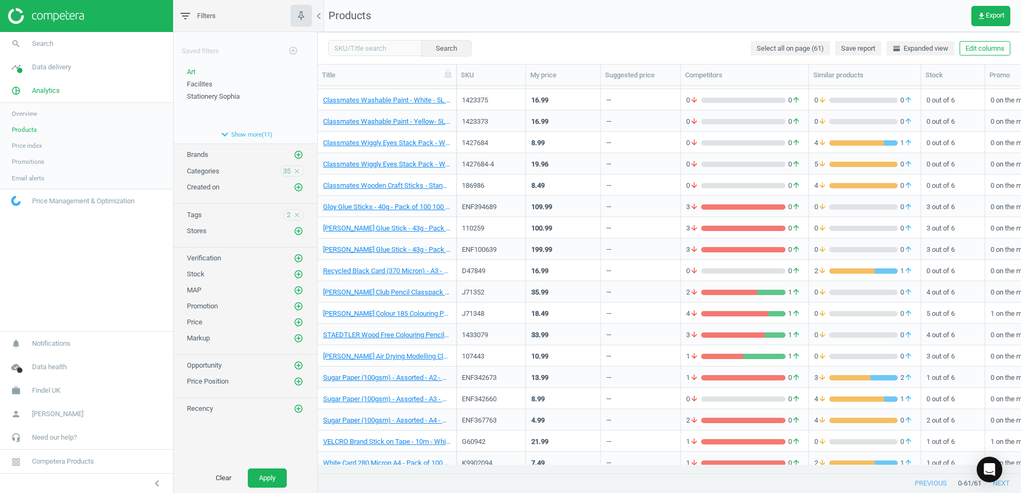
scroll to position [924, 0]
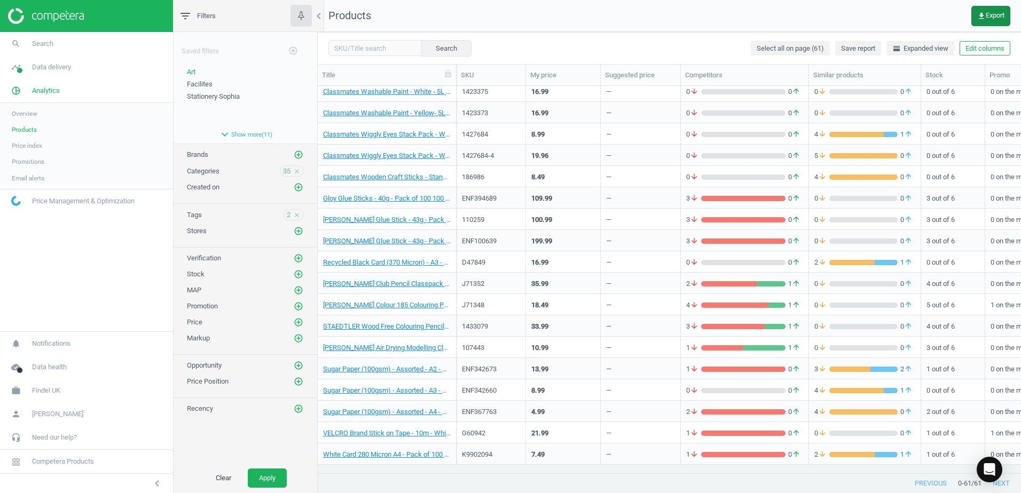
click at [991, 13] on span "get_app Export" at bounding box center [990, 16] width 27 height 9
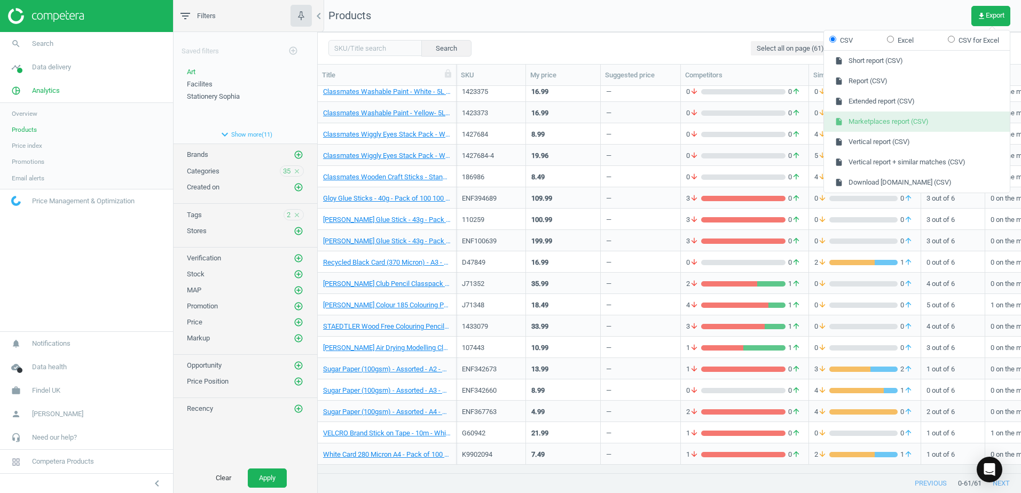
click at [851, 119] on button "insert_drive_file Marketplaces report (CSV)" at bounding box center [917, 122] width 186 height 20
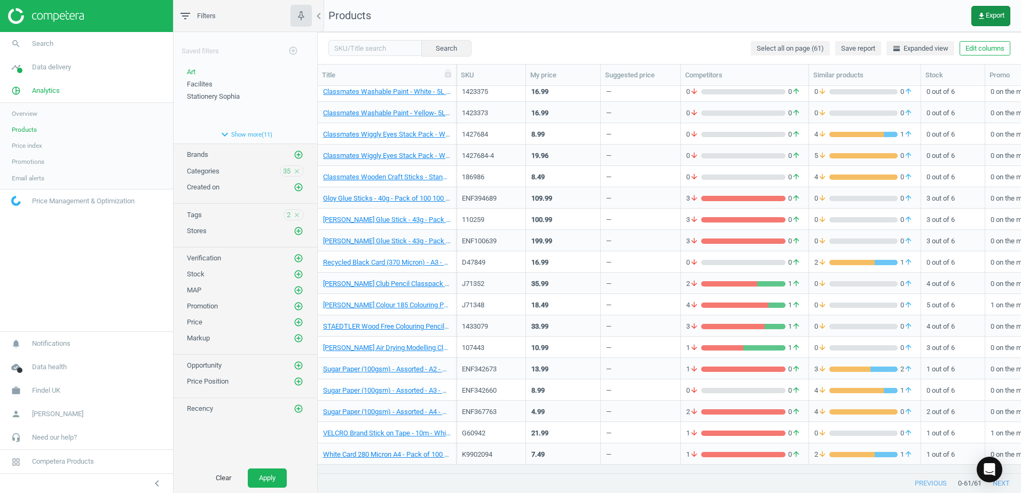
click at [977, 12] on icon "get_app" at bounding box center [981, 16] width 9 height 9
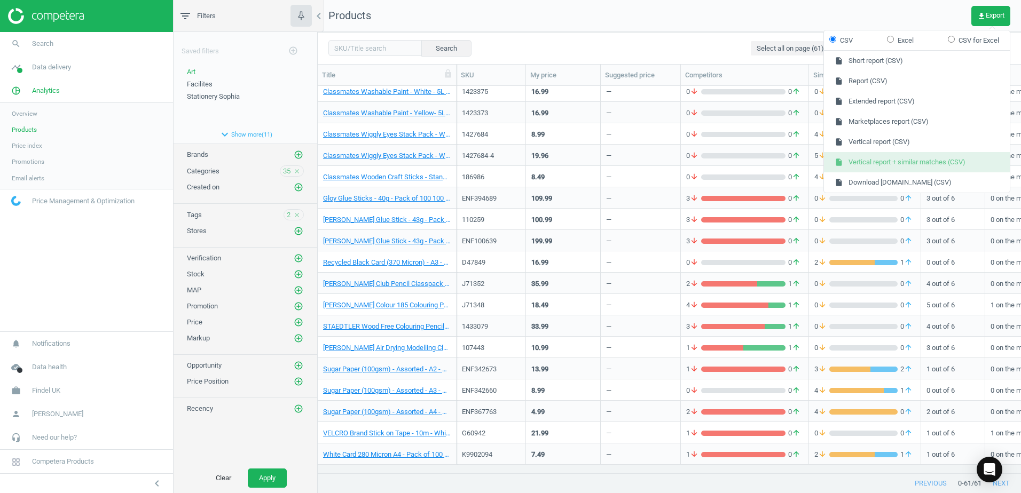
click at [847, 161] on button "insert_drive_file Vertical report + similar matches (CSV)" at bounding box center [917, 162] width 186 height 20
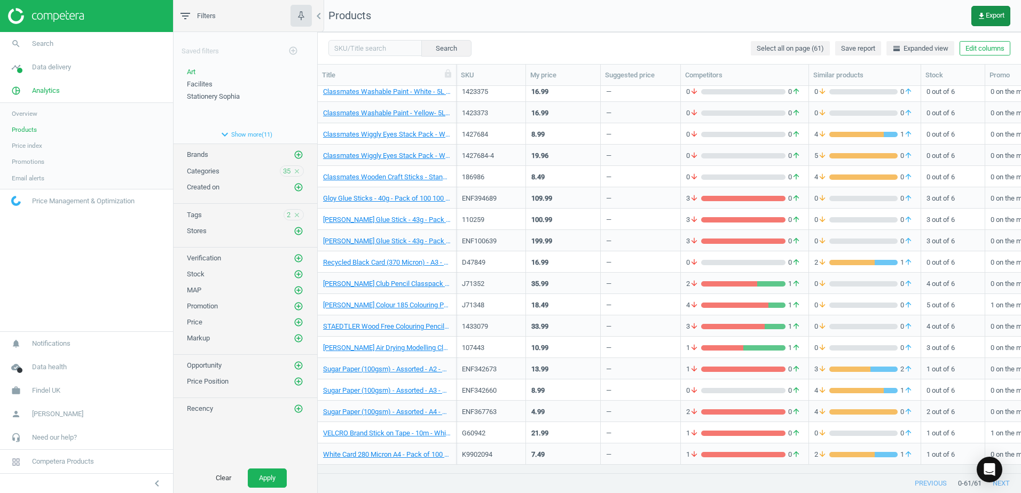
click at [990, 19] on span "get_app Export" at bounding box center [990, 16] width 27 height 9
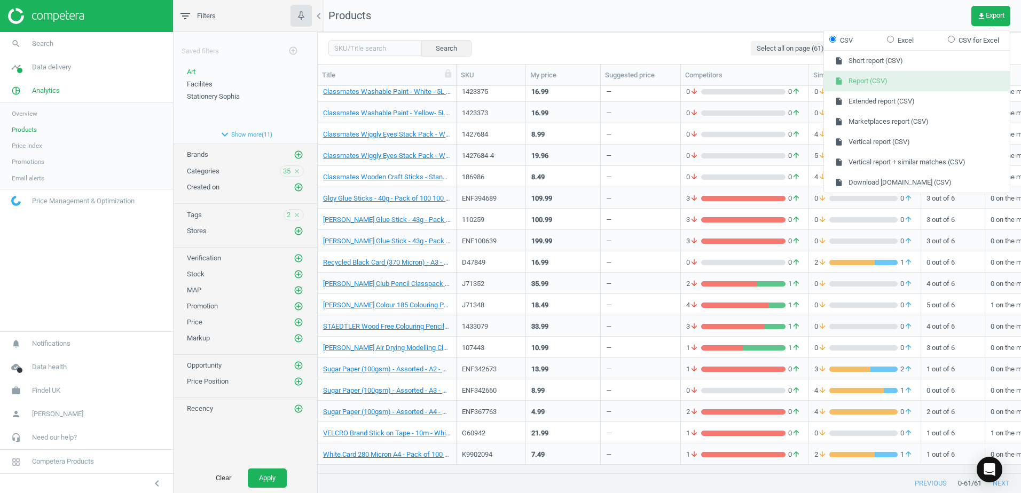
click at [862, 76] on button "insert_drive_file Report (CSV)" at bounding box center [917, 81] width 186 height 20
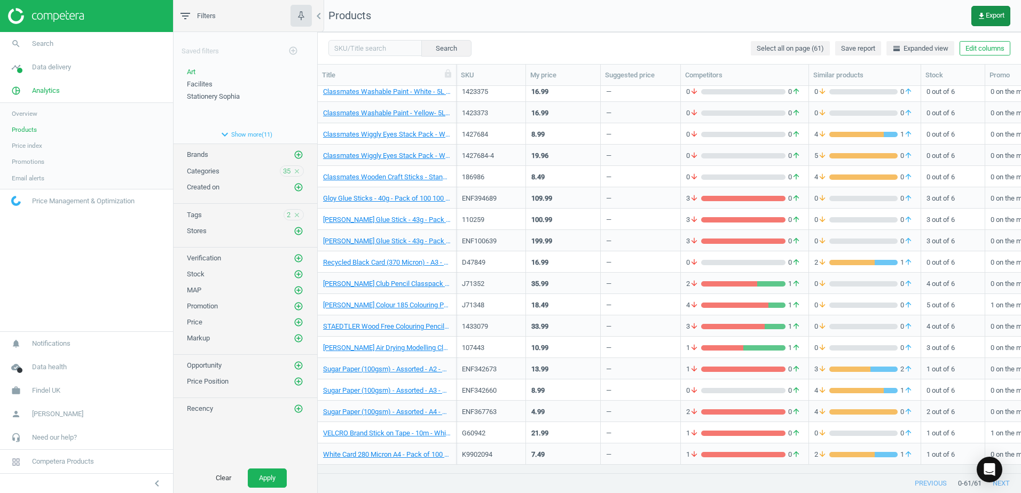
click at [992, 19] on span "get_app Export" at bounding box center [990, 16] width 27 height 9
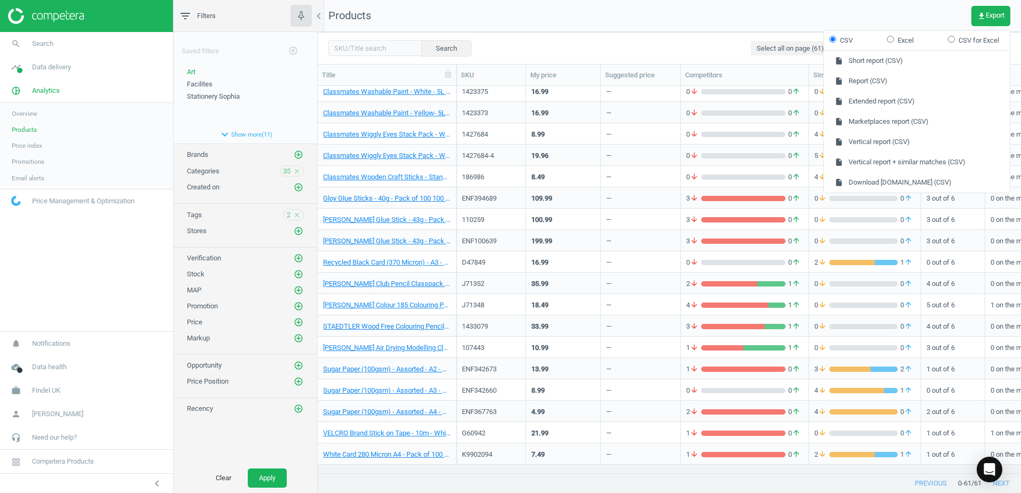
click at [657, 29] on nav "Products get_app Export" at bounding box center [669, 16] width 703 height 32
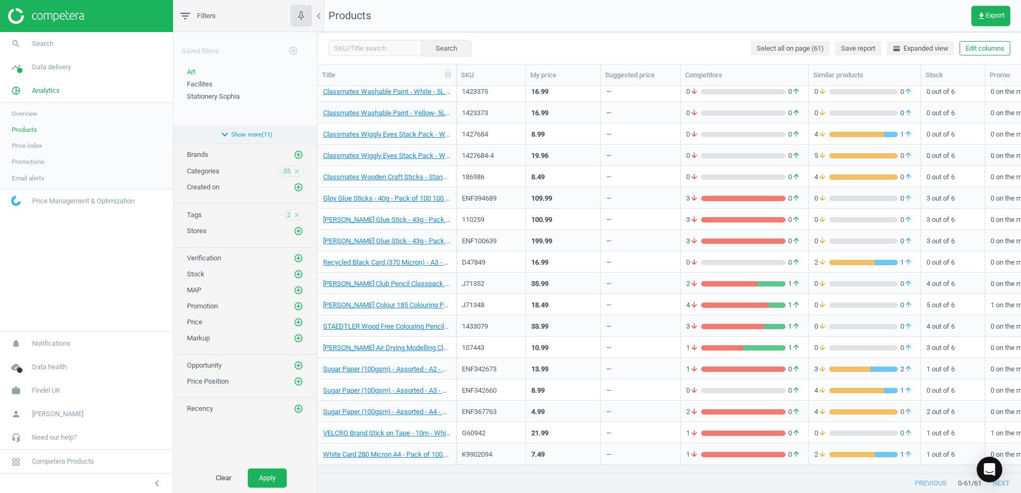
click at [224, 132] on icon "expand_more" at bounding box center [224, 134] width 13 height 13
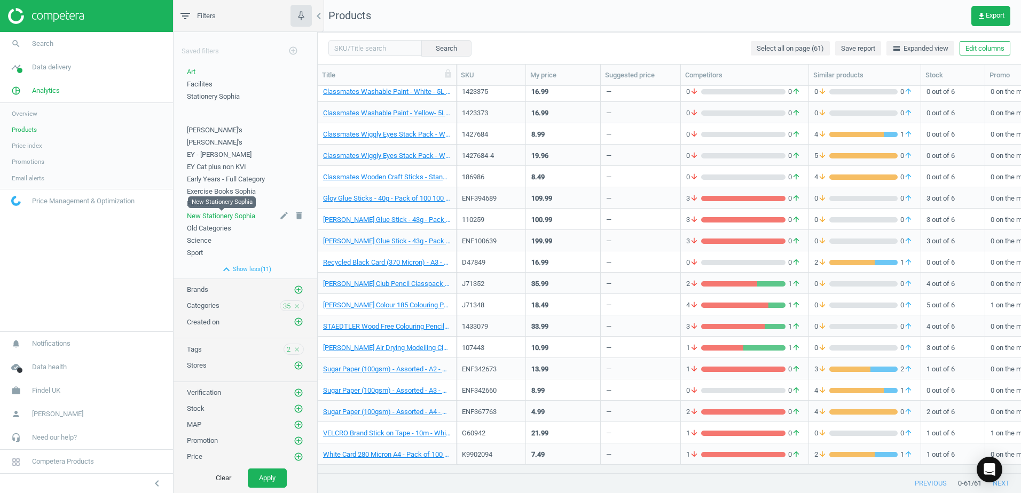
click at [198, 216] on span "New Stationery Sophia" at bounding box center [221, 216] width 68 height 8
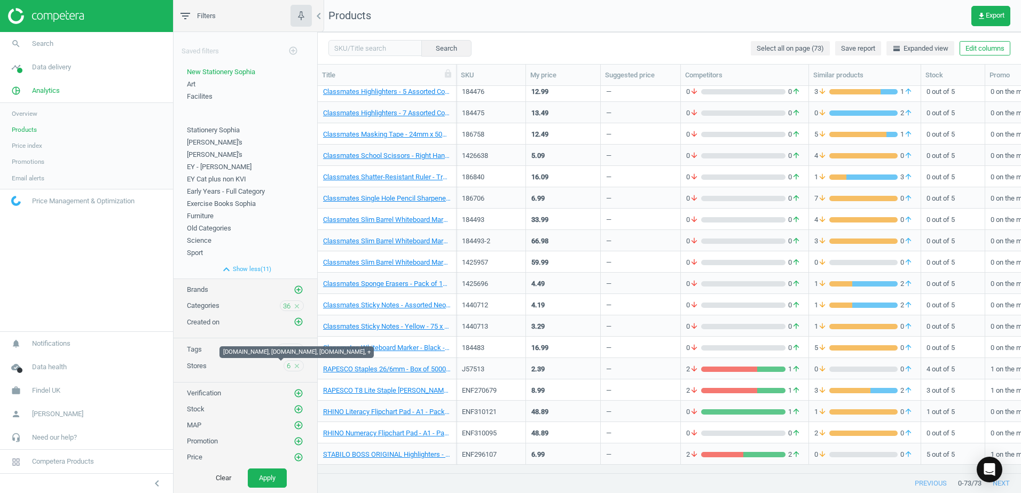
click at [287, 366] on span "6" at bounding box center [289, 366] width 4 height 10
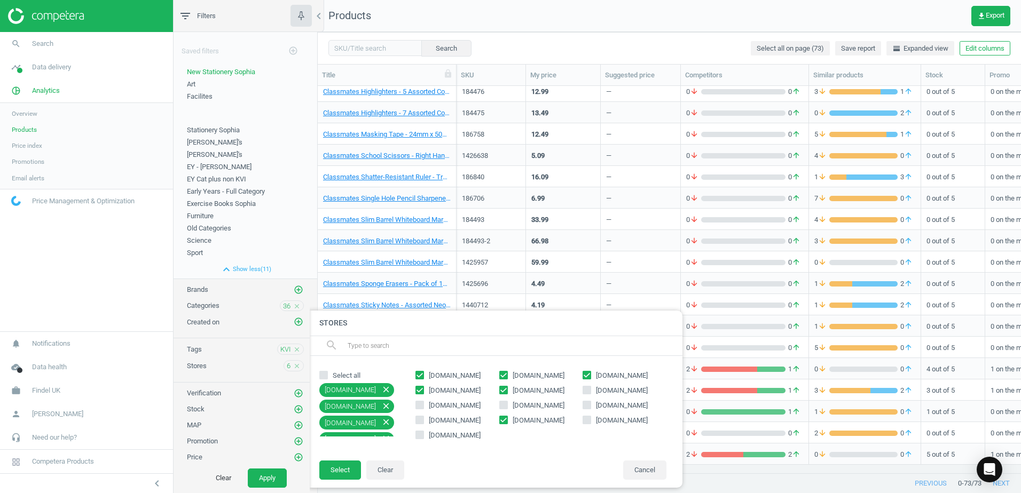
click at [260, 366] on div "Stores 6 close" at bounding box center [245, 365] width 117 height 11
click at [193, 85] on span "Art" at bounding box center [191, 84] width 9 height 8
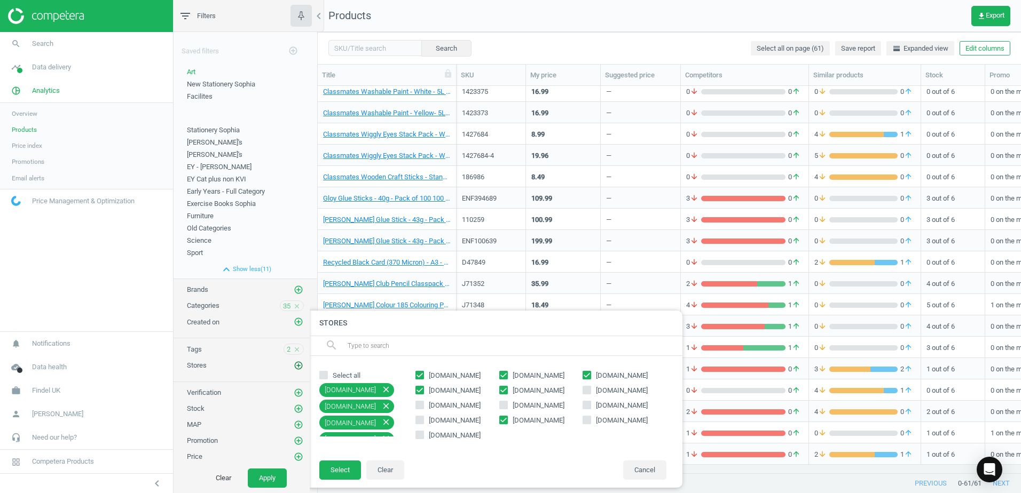
click at [293, 364] on button "add_circle_outline" at bounding box center [298, 365] width 11 height 11
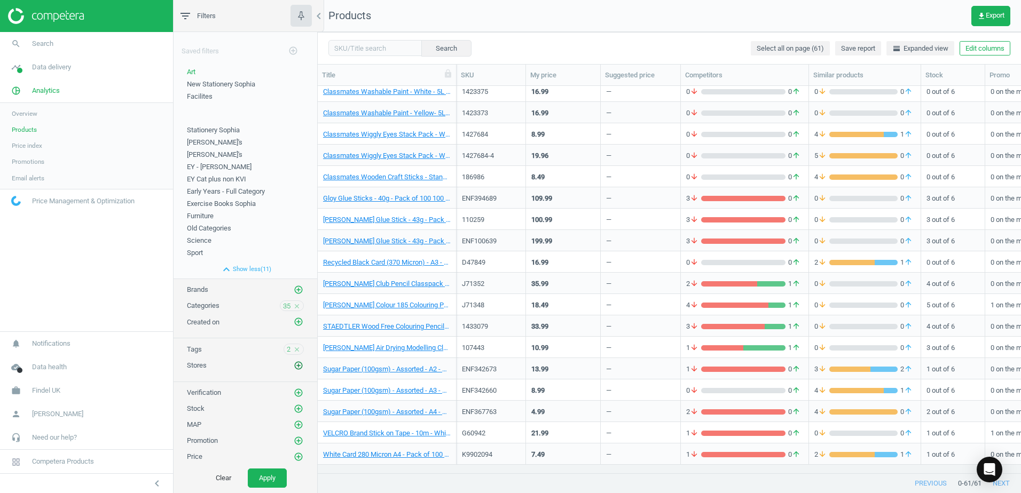
click at [294, 367] on icon "add_circle_outline" at bounding box center [299, 366] width 10 height 10
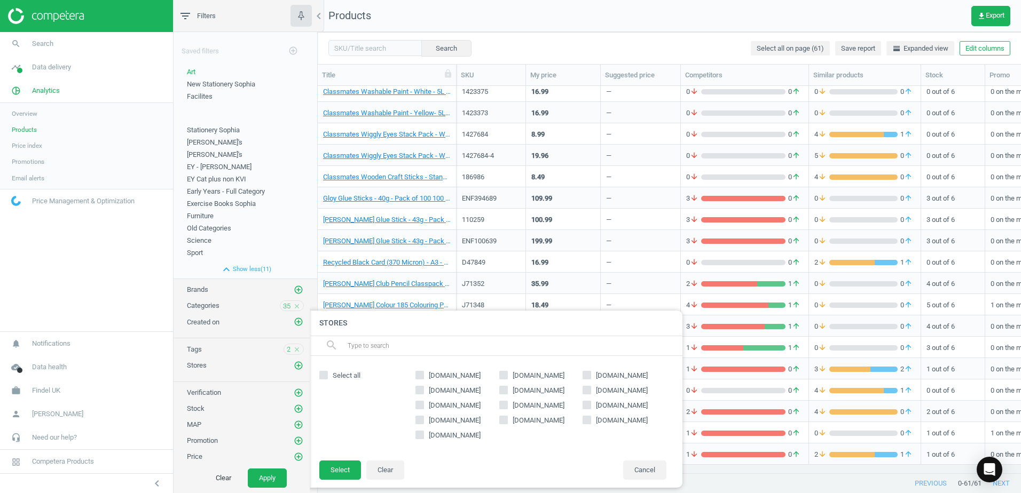
click at [419, 376] on input "[DOMAIN_NAME]" at bounding box center [419, 375] width 7 height 7
checkbox input "true"
click at [420, 391] on input "[DOMAIN_NAME]" at bounding box center [419, 390] width 7 height 7
checkbox input "true"
click at [422, 433] on input "[DOMAIN_NAME]" at bounding box center [419, 434] width 7 height 7
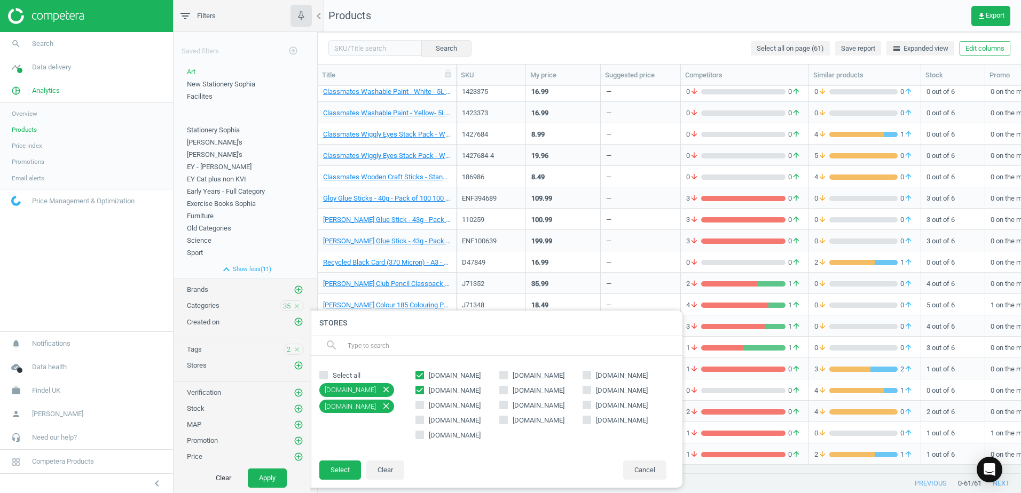
checkbox input "true"
click at [505, 375] on input "[DOMAIN_NAME]" at bounding box center [503, 375] width 7 height 7
checkbox input "true"
click at [506, 390] on input "[DOMAIN_NAME]" at bounding box center [503, 390] width 7 height 7
checkbox input "true"
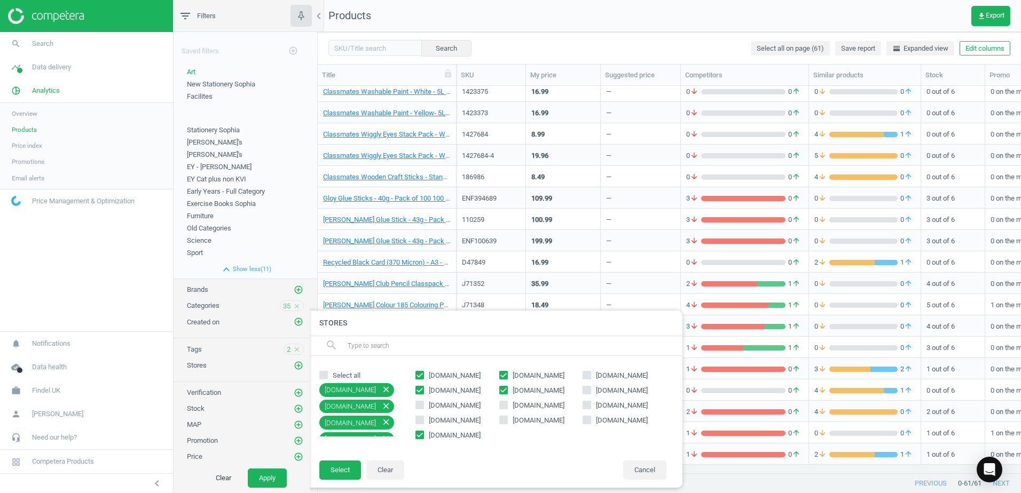
click at [507, 419] on input "[DOMAIN_NAME]" at bounding box center [503, 419] width 7 height 7
checkbox input "true"
click at [504, 407] on input "[DOMAIN_NAME]" at bounding box center [503, 404] width 7 height 7
checkbox input "true"
click at [587, 379] on icon at bounding box center [586, 375] width 9 height 9
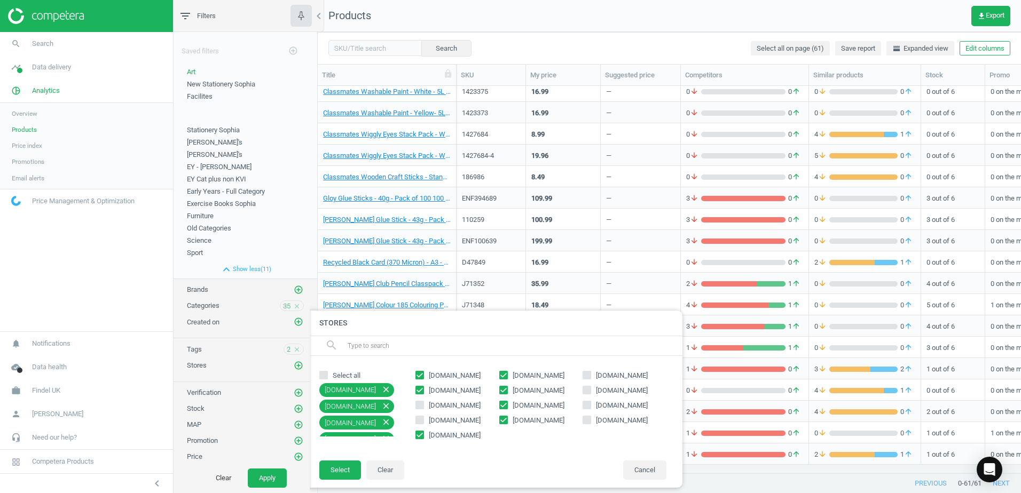
click at [587, 379] on input "[DOMAIN_NAME]" at bounding box center [587, 375] width 7 height 7
checkbox input "true"
click at [346, 468] on button "Select" at bounding box center [340, 470] width 42 height 19
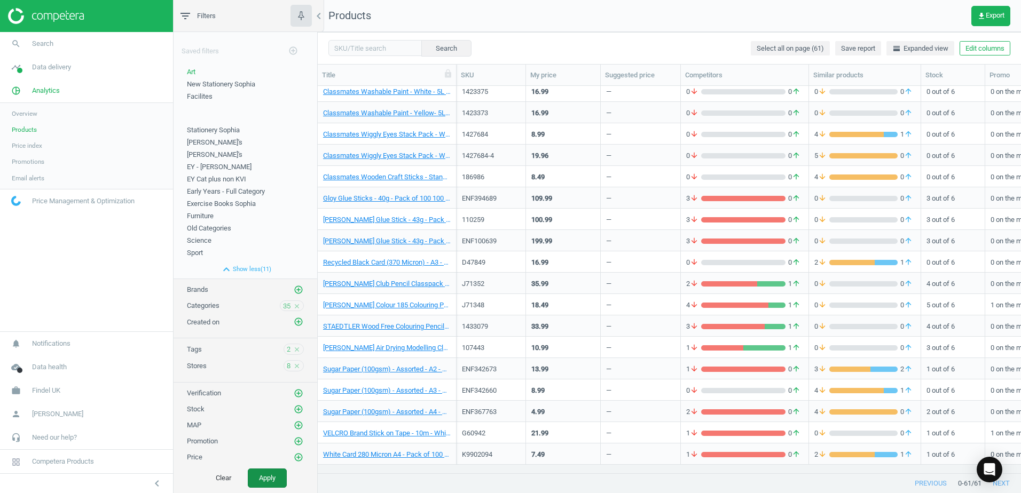
click at [274, 472] on button "Apply" at bounding box center [267, 478] width 39 height 19
click at [189, 75] on span "Art" at bounding box center [191, 72] width 9 height 8
click at [207, 83] on span "New Stationery Sophia" at bounding box center [221, 84] width 68 height 8
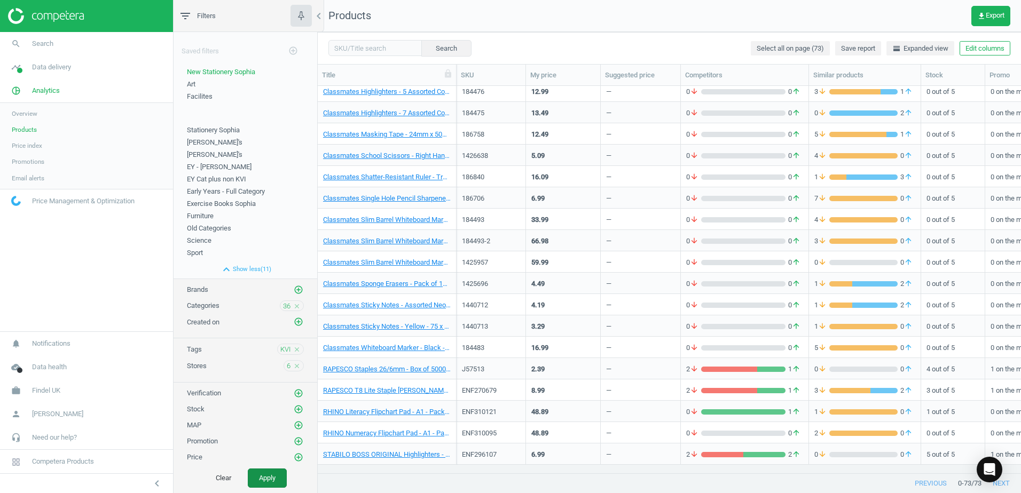
click at [269, 478] on button "Apply" at bounding box center [267, 478] width 39 height 19
click at [982, 16] on icon "get_app" at bounding box center [981, 16] width 9 height 9
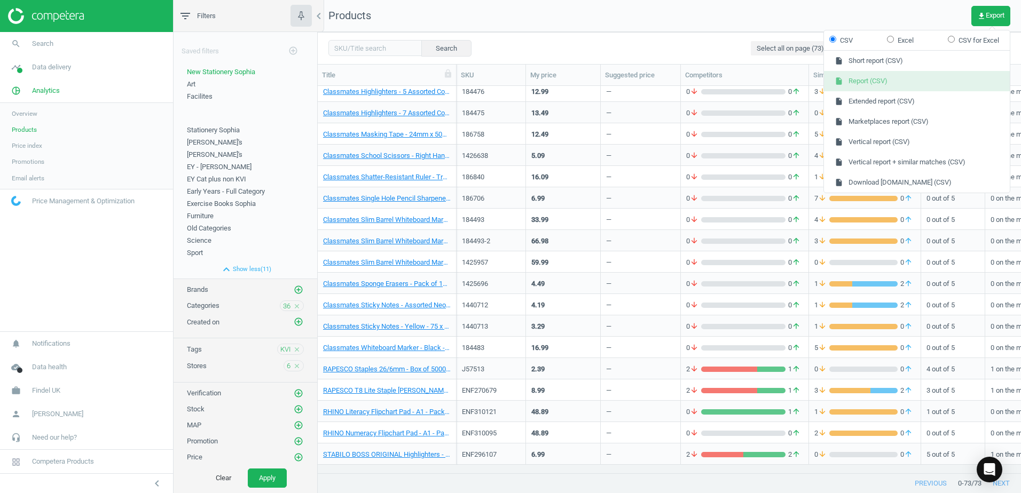
click at [878, 80] on button "insert_drive_file Report (CSV)" at bounding box center [917, 81] width 186 height 20
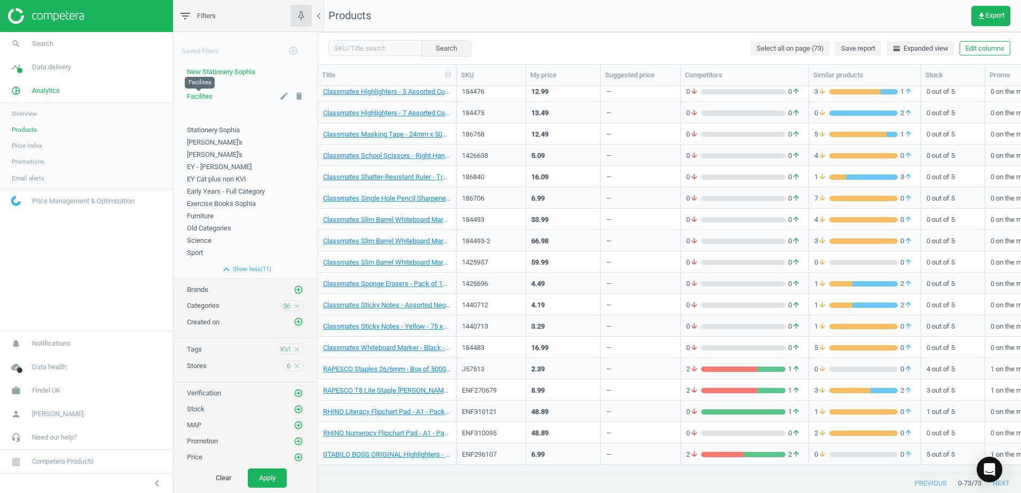
click at [198, 95] on span "Facilites" at bounding box center [200, 96] width 26 height 8
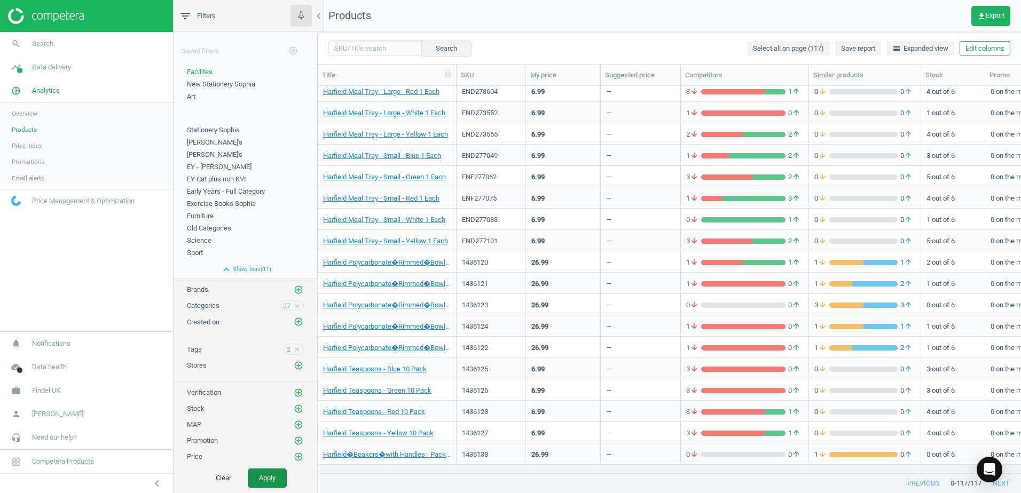
click at [269, 475] on button "Apply" at bounding box center [267, 478] width 39 height 19
click at [287, 348] on span "2" at bounding box center [289, 350] width 4 height 10
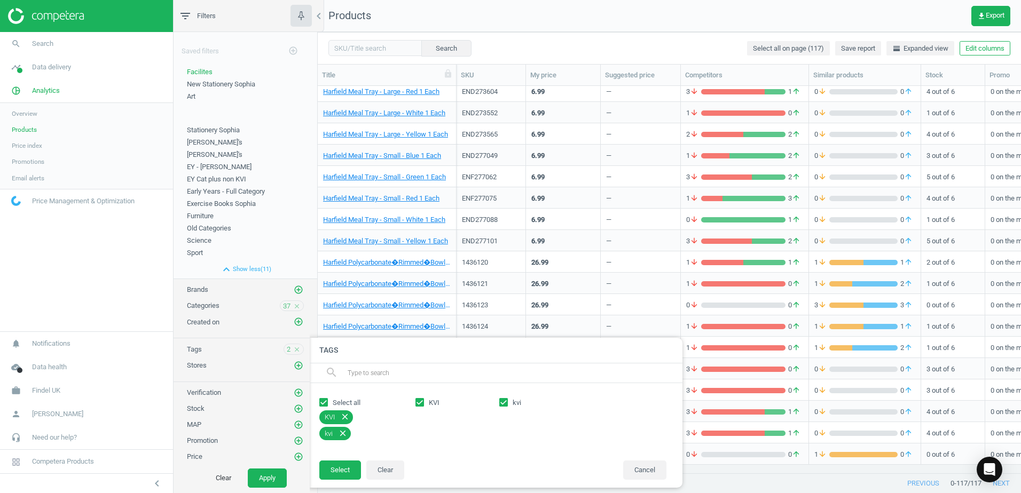
click at [261, 351] on div "Tags 2 close" at bounding box center [245, 349] width 117 height 11
click at [985, 20] on div at bounding box center [820, 246] width 1021 height 493
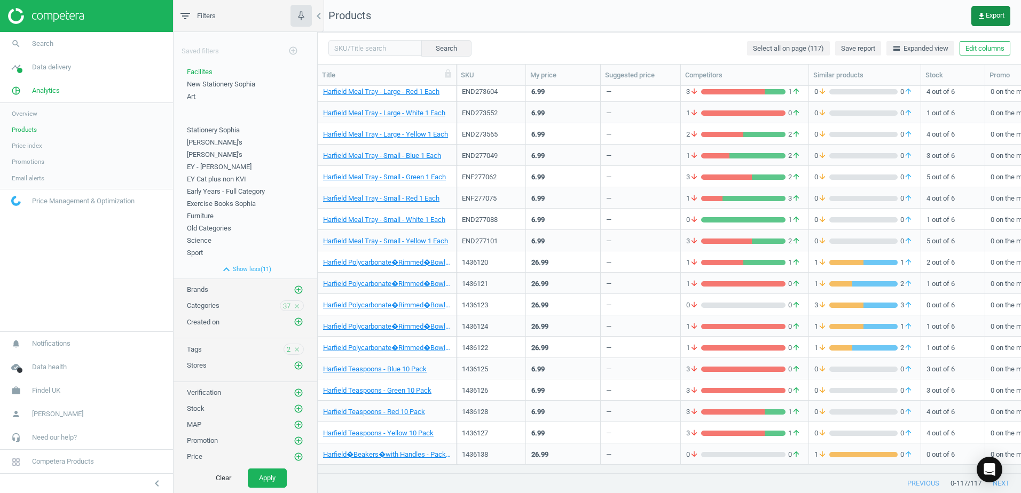
click at [985, 20] on span "get_app Export" at bounding box center [990, 16] width 27 height 9
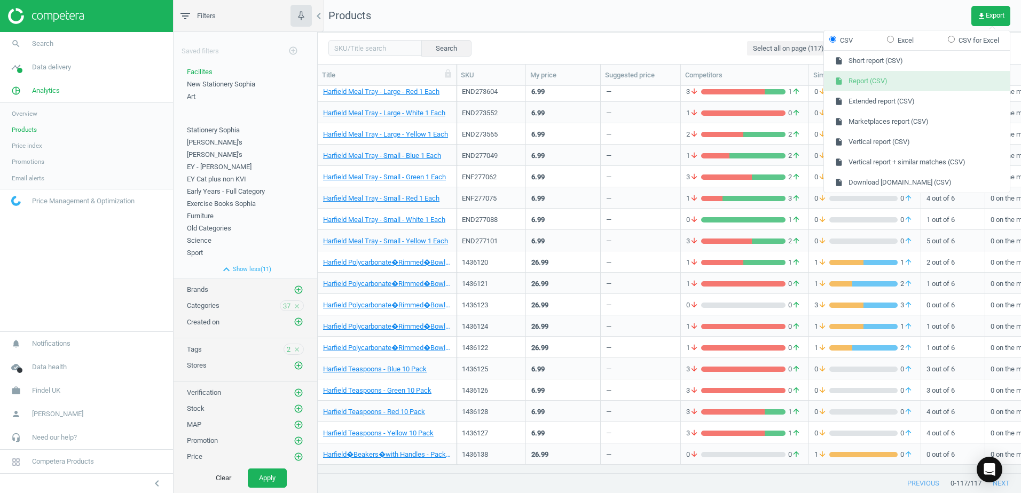
click at [873, 85] on button "insert_drive_file Report (CSV)" at bounding box center [917, 81] width 186 height 20
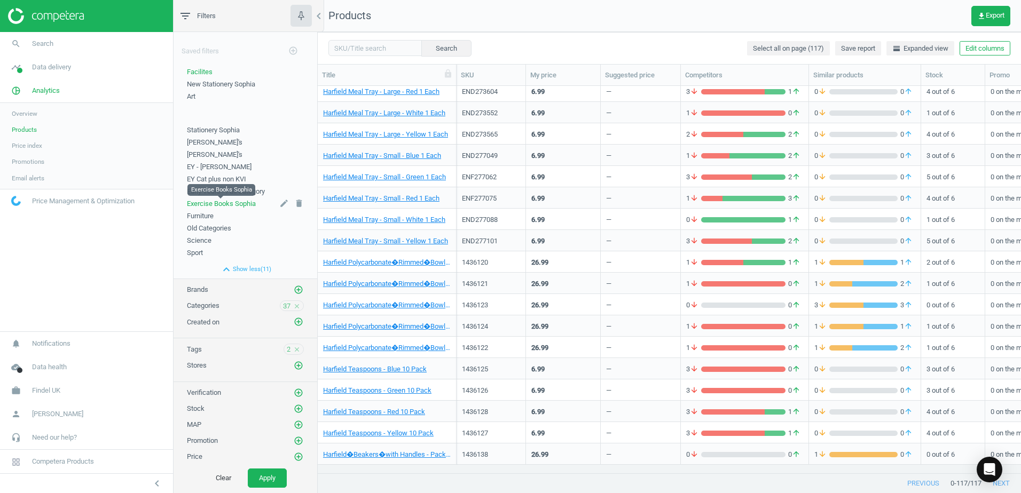
click at [227, 202] on span "Exercise Books Sophia" at bounding box center [221, 204] width 69 height 8
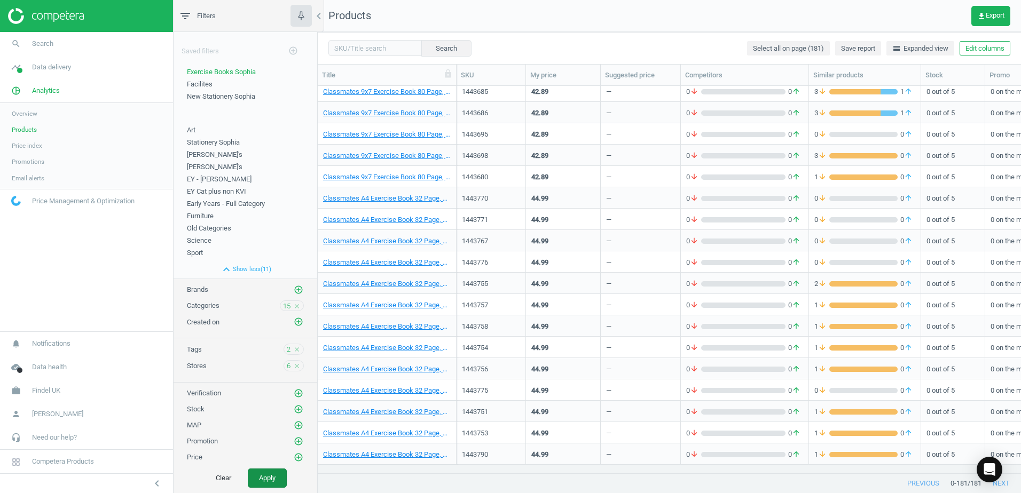
click at [272, 478] on button "Apply" at bounding box center [267, 478] width 39 height 19
click at [993, 23] on button "get_app Export" at bounding box center [990, 16] width 39 height 20
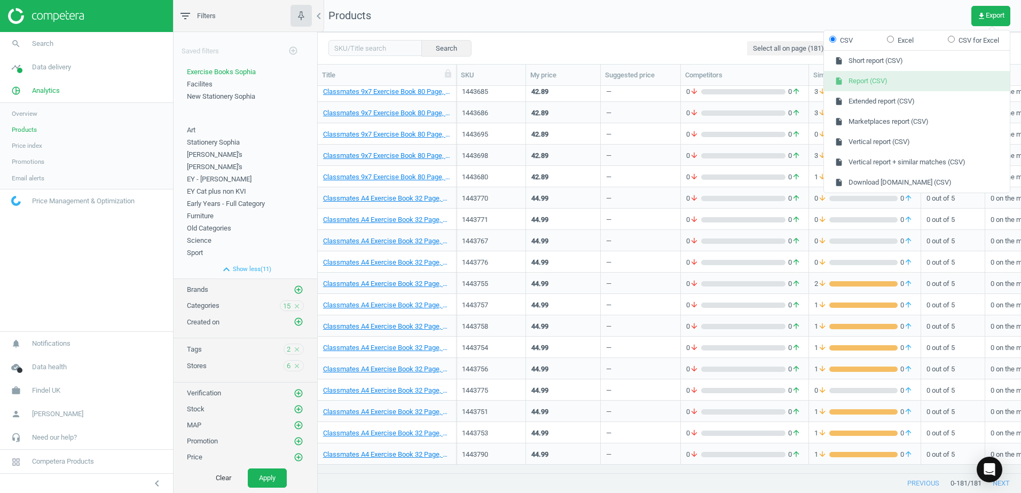
click at [860, 82] on button "insert_drive_file Report (CSV)" at bounding box center [917, 81] width 186 height 20
